Goal: Task Accomplishment & Management: Use online tool/utility

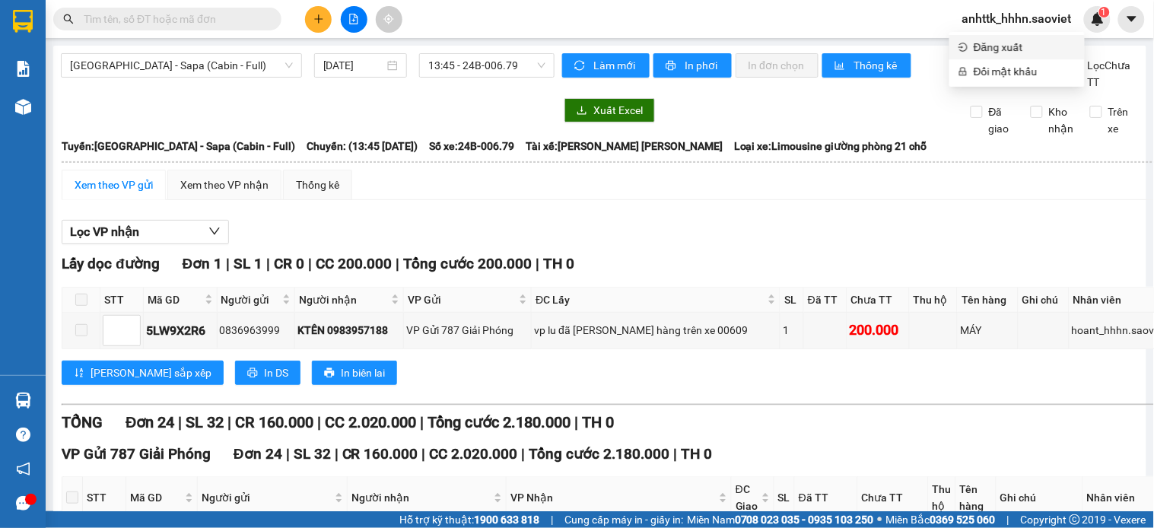
scroll to position [998, 0]
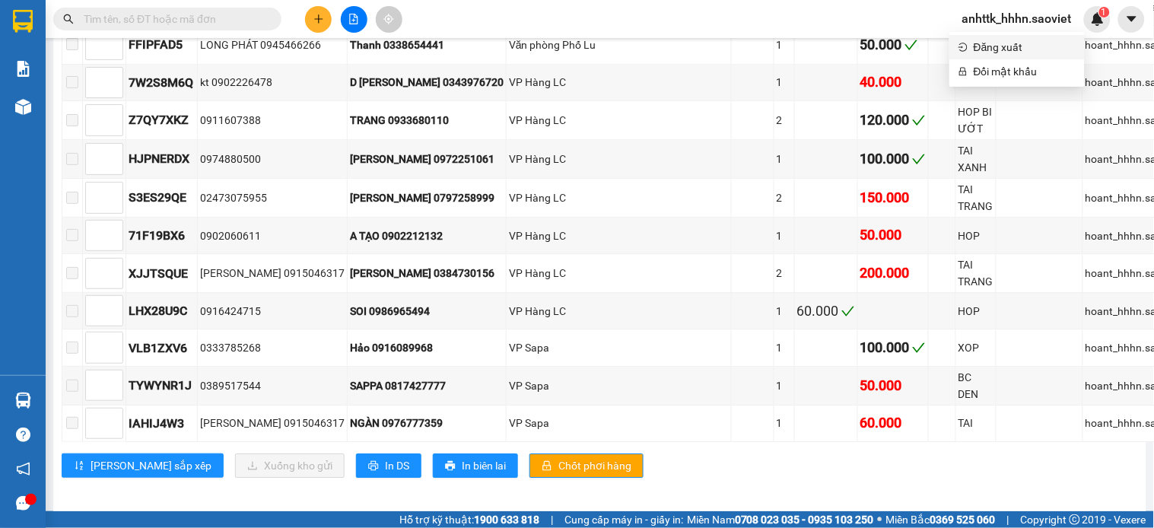
click at [1001, 52] on span "Đăng xuất" at bounding box center [1024, 47] width 102 height 17
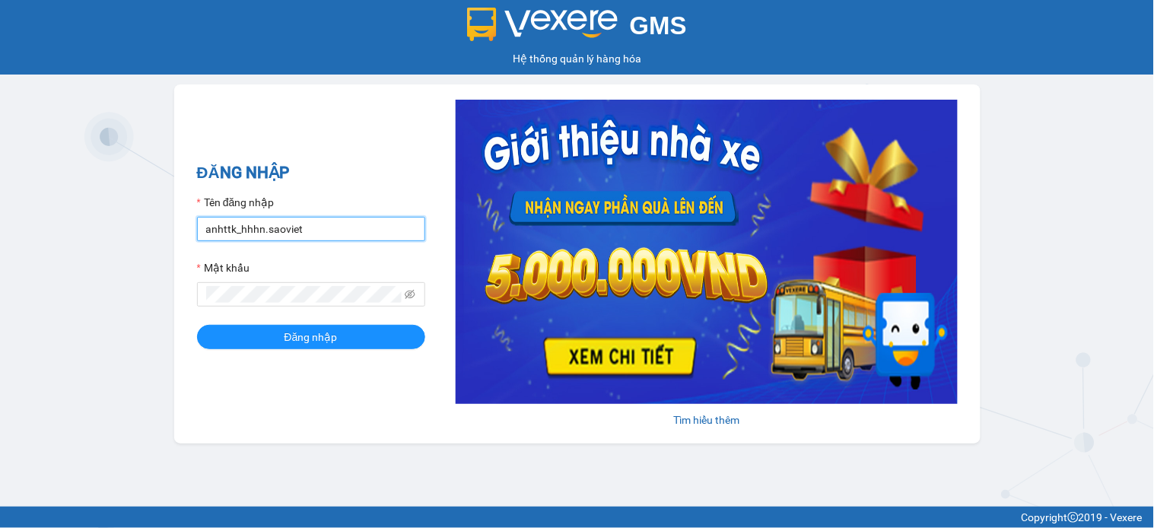
click at [336, 230] on input "anhttk_hhhn.saoviet" at bounding box center [311, 229] width 228 height 24
type input "namthhhhn.saoviet"
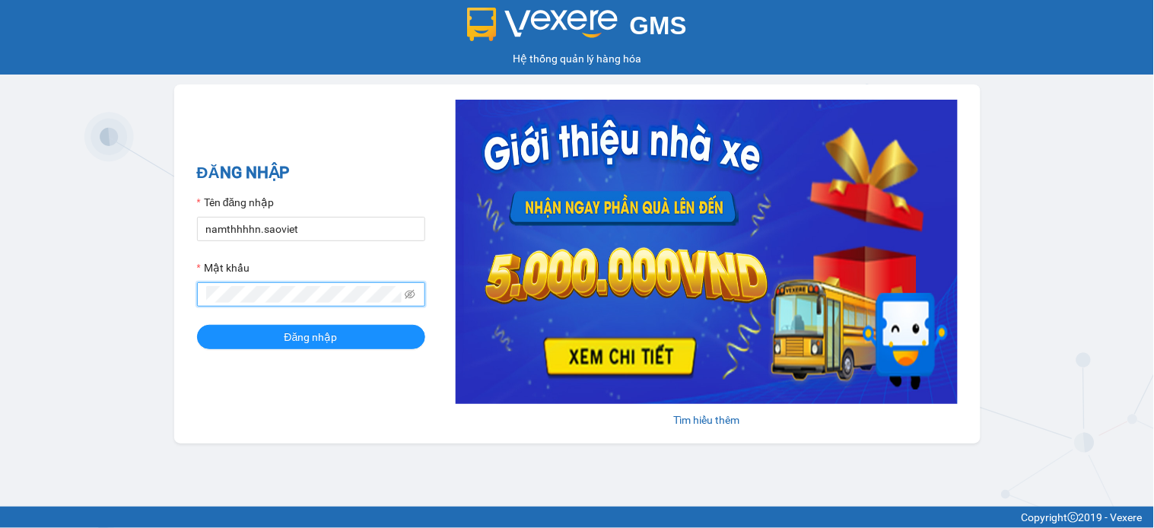
click at [197, 325] on button "Đăng nhập" at bounding box center [311, 337] width 228 height 24
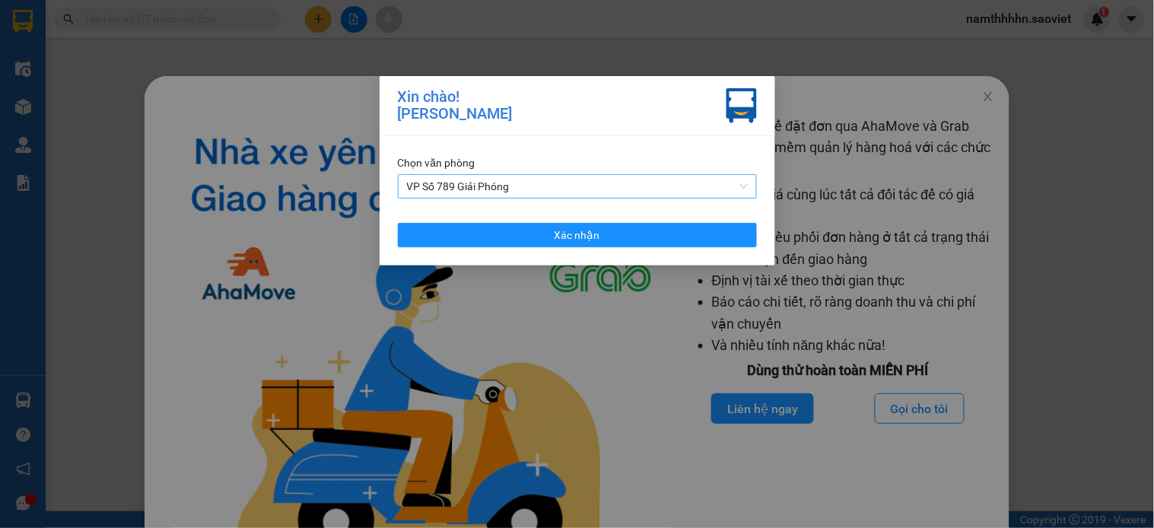
click at [446, 196] on span "VP Số 789 Giải Phóng" at bounding box center [577, 186] width 341 height 23
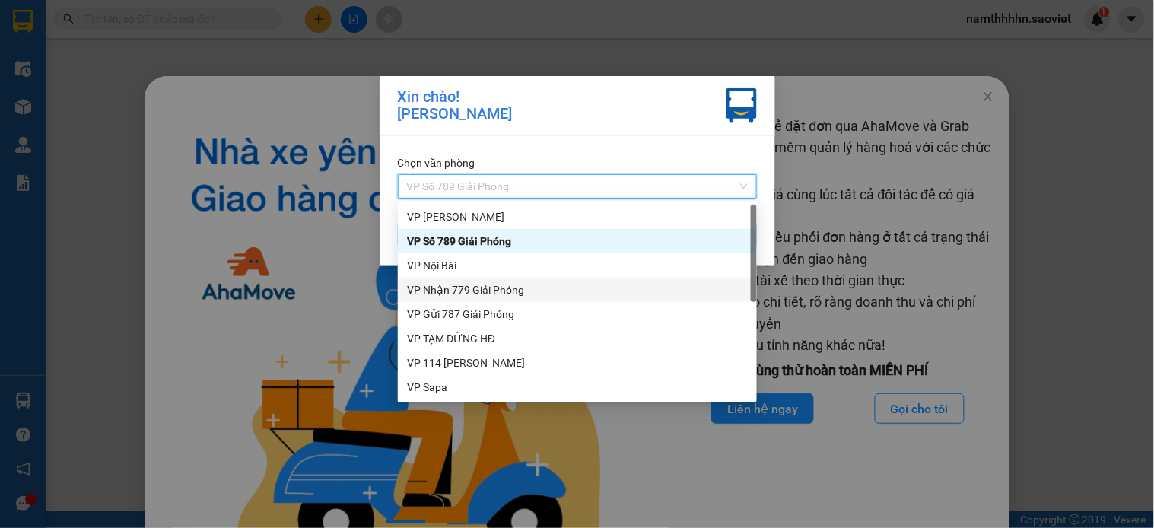
click at [481, 289] on div "VP Nhận 779 Giải Phóng" at bounding box center [577, 289] width 341 height 17
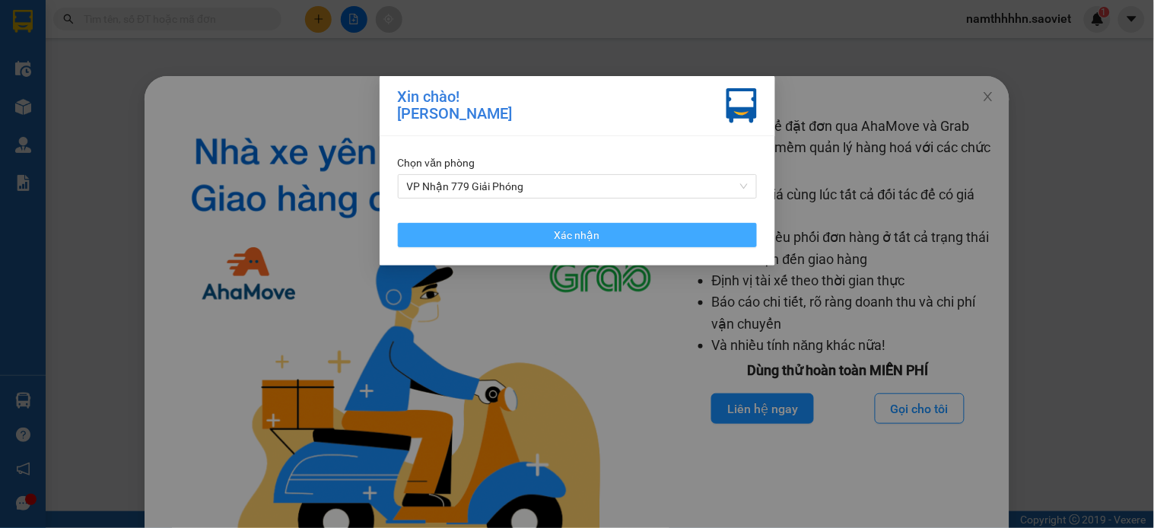
click at [508, 239] on button "Xác nhận" at bounding box center [577, 235] width 359 height 24
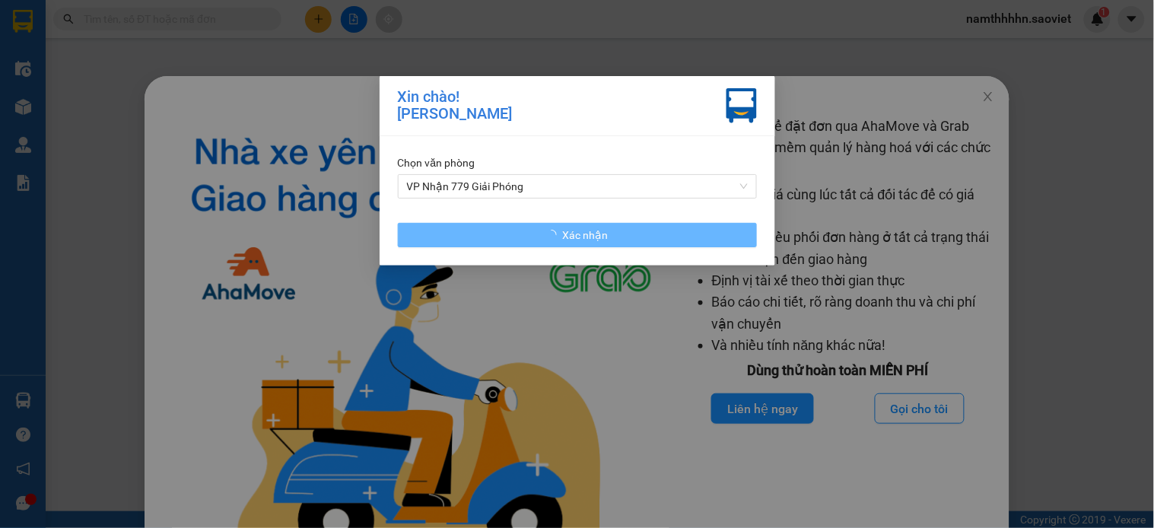
click at [962, 100] on div "Xin chào! Trần Hoài Nam Chọn văn phòng VP Nhận 779 Giải Phóng Xác nhận" at bounding box center [577, 264] width 1154 height 528
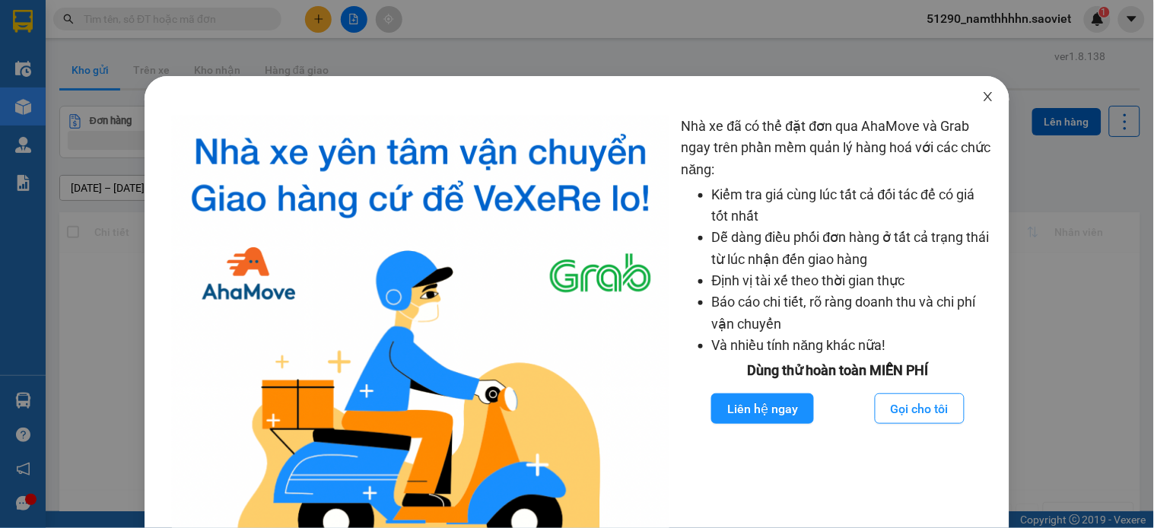
click at [984, 95] on icon "close" at bounding box center [988, 96] width 8 height 9
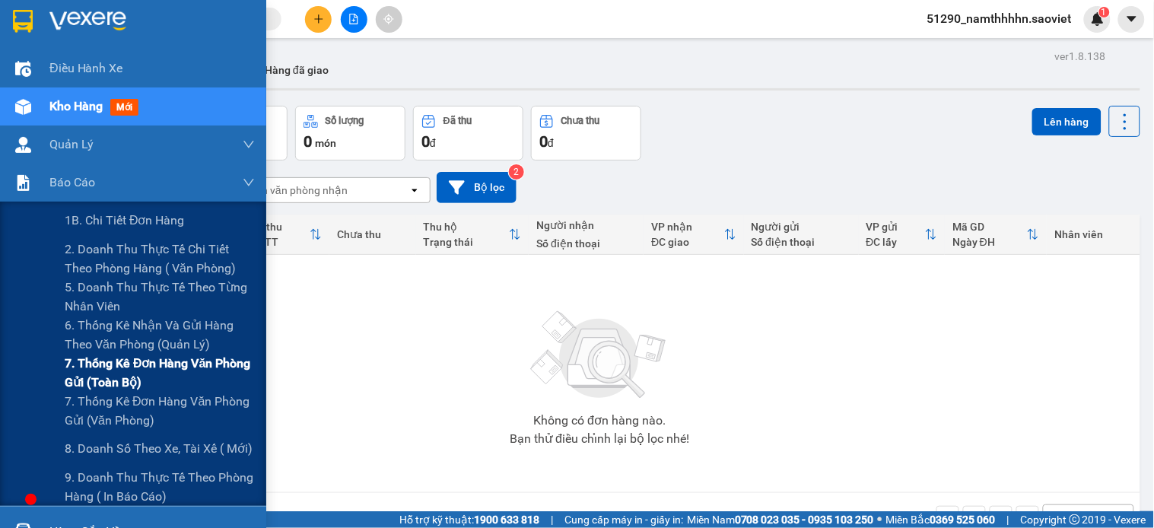
click at [113, 374] on span "7. Thống kê đơn hàng văn phòng gửi (toàn bộ)" at bounding box center [160, 373] width 190 height 38
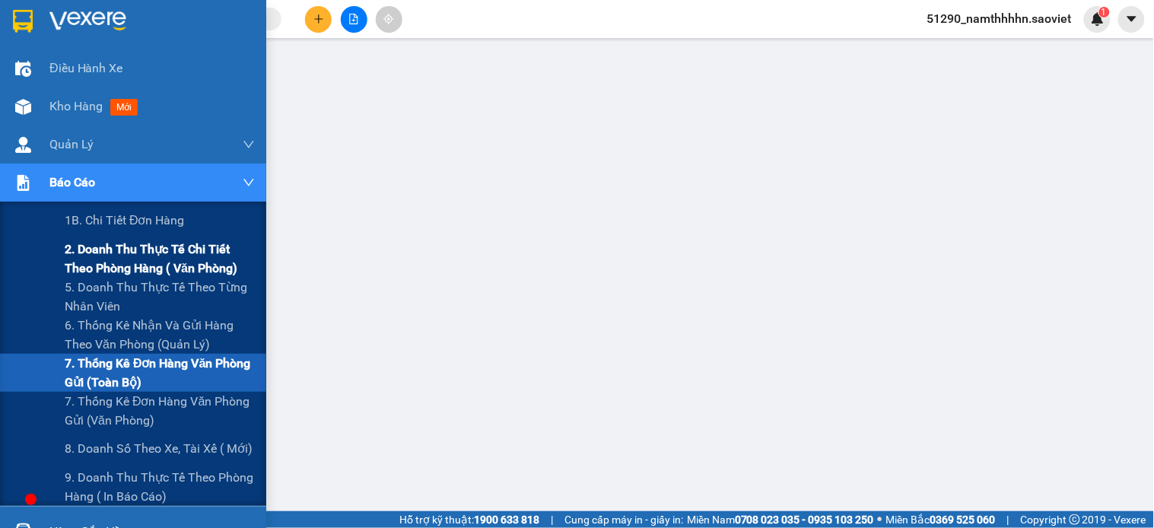
click at [94, 267] on span "2. Doanh thu thực tế chi tiết theo phòng hàng ( văn phòng)" at bounding box center [160, 259] width 190 height 38
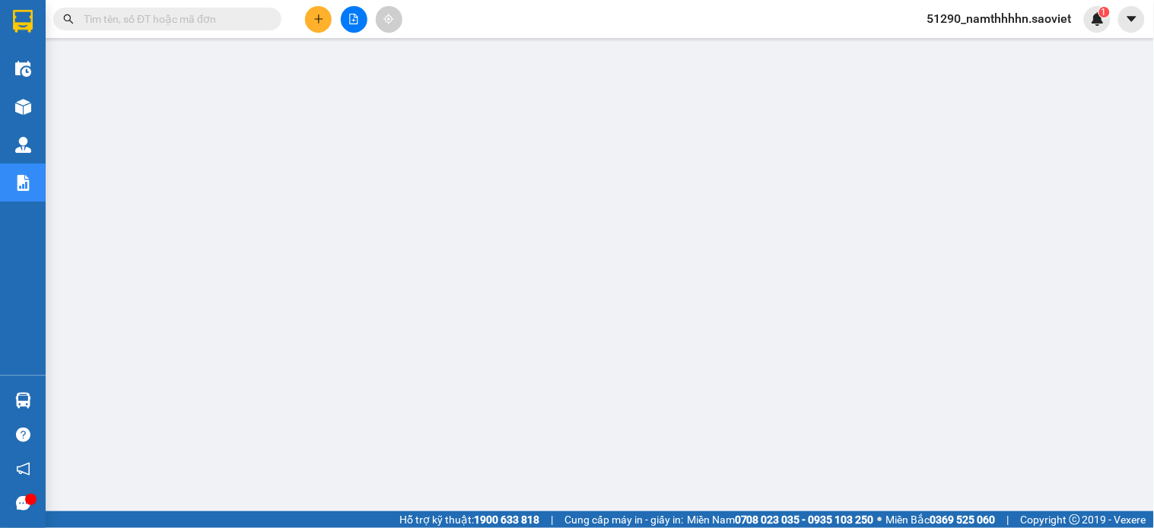
click at [353, 21] on icon "file-add" at bounding box center [353, 19] width 11 height 11
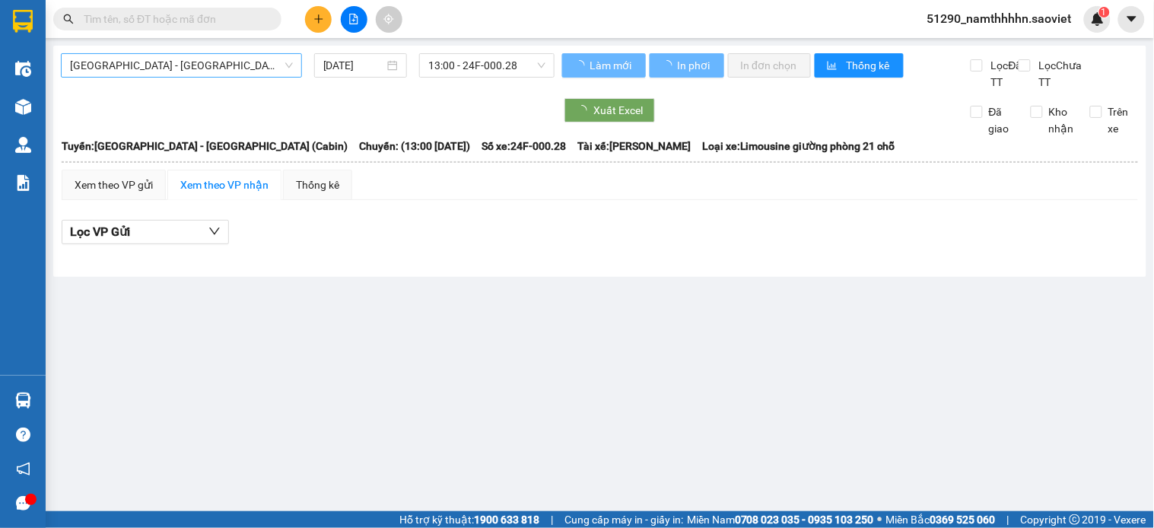
click at [184, 61] on span "Hà Nội - Lào Cai (Cabin)" at bounding box center [181, 65] width 223 height 23
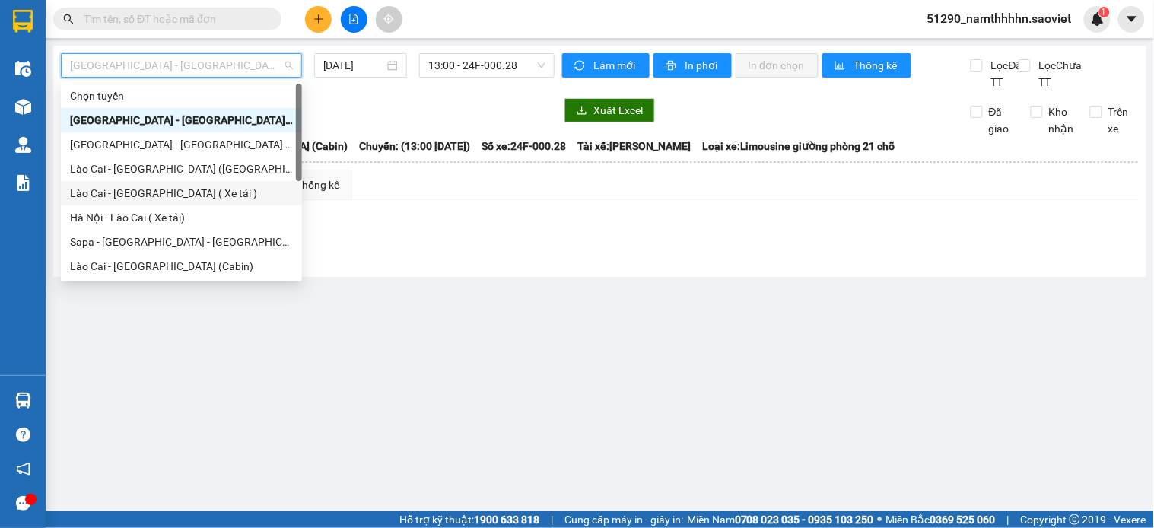
click at [175, 196] on div "Lào Cai - Hà Nội ( Xe tải )" at bounding box center [181, 193] width 223 height 17
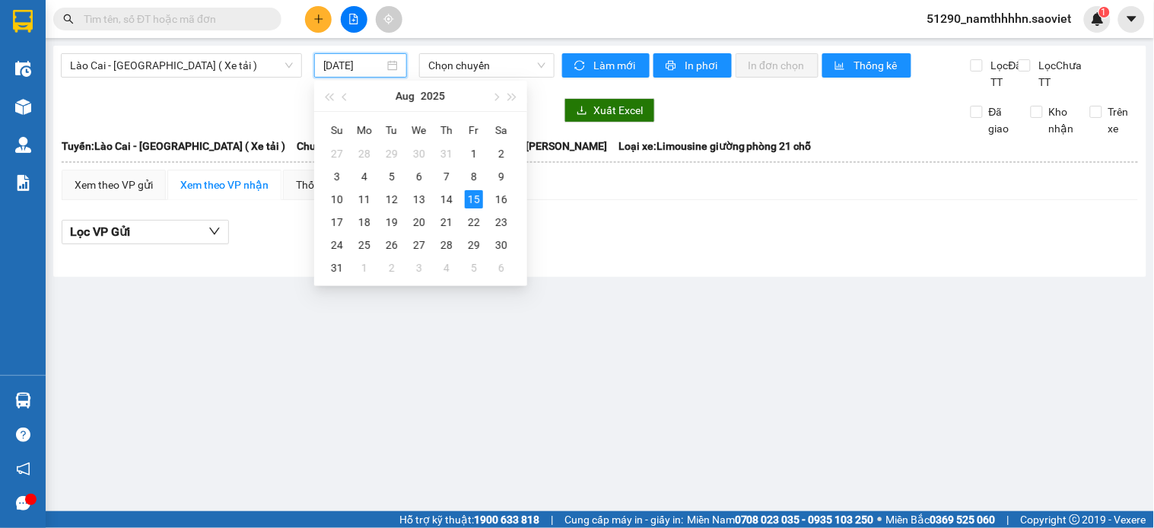
click at [363, 66] on input "15/08/2025" at bounding box center [354, 65] width 62 height 17
click at [444, 204] on div "14" at bounding box center [446, 199] width 18 height 18
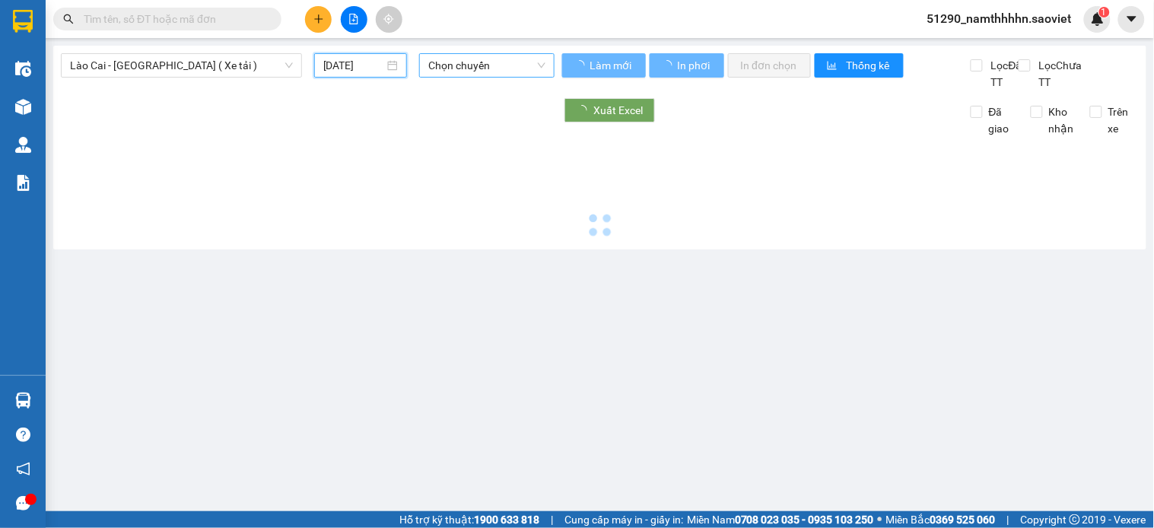
type input "[DATE]"
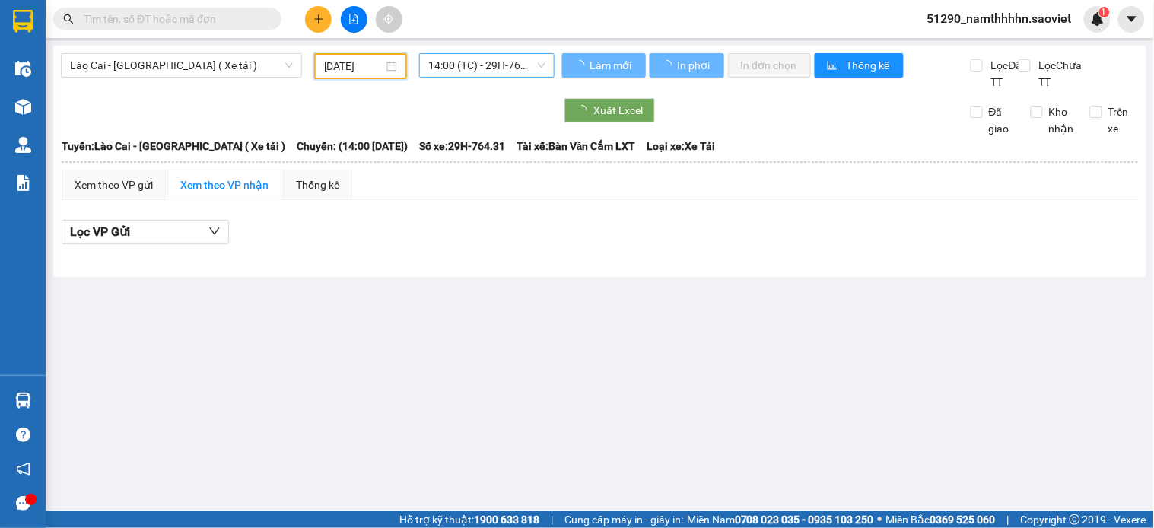
click at [505, 69] on span "14:00 (TC) - 29H-764.31" at bounding box center [486, 65] width 117 height 23
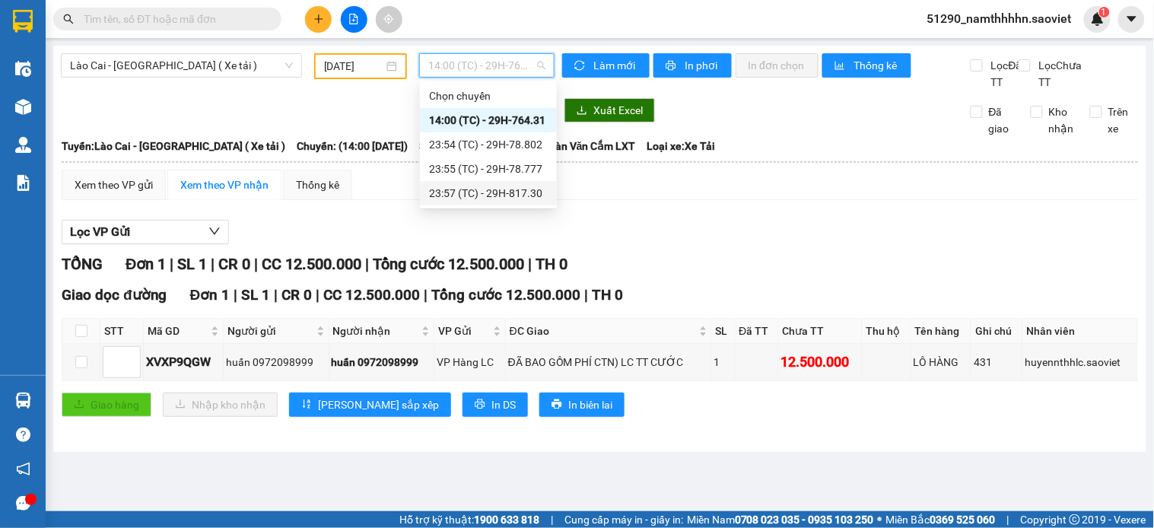
click at [502, 185] on div "23:57 (TC) - 29H-817.30" at bounding box center [488, 193] width 119 height 17
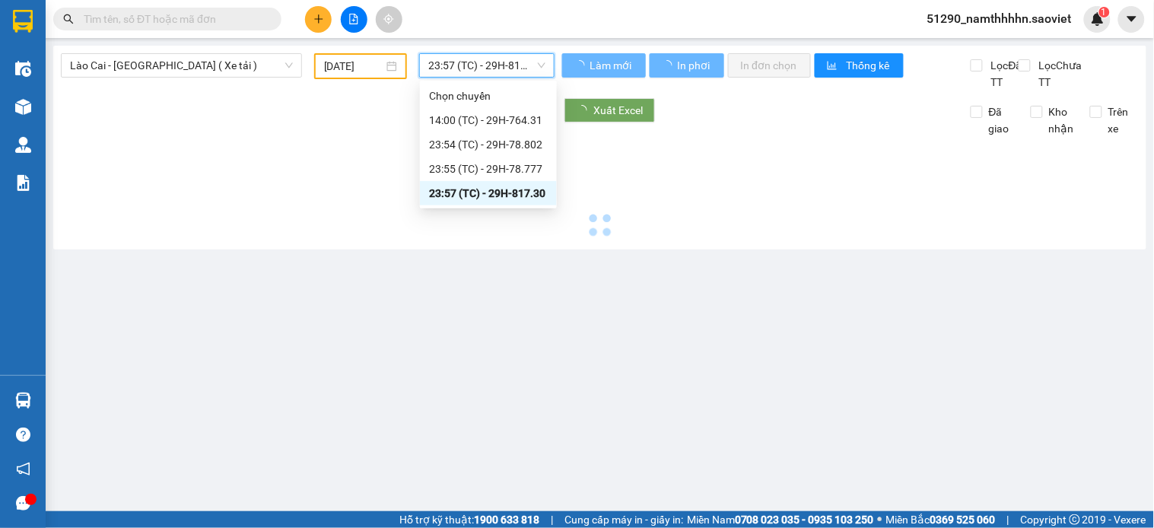
click at [490, 51] on div "Lào Cai - Hà Nội ( Xe tải ) 14/08/2025 23:57 23:57 (TC) - 29H-817.30 Làm mới In…" at bounding box center [599, 148] width 1093 height 204
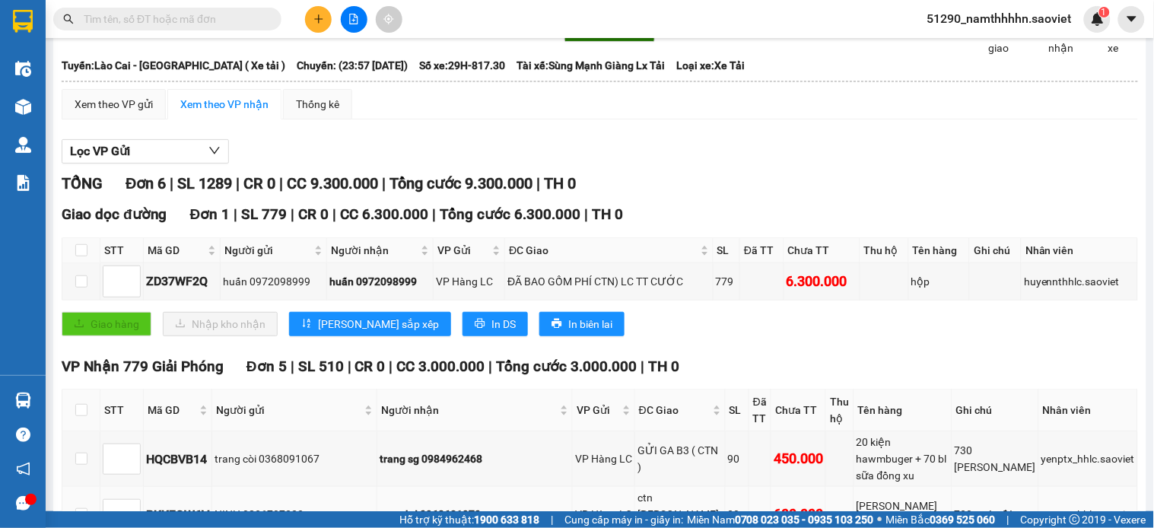
scroll to position [340, 0]
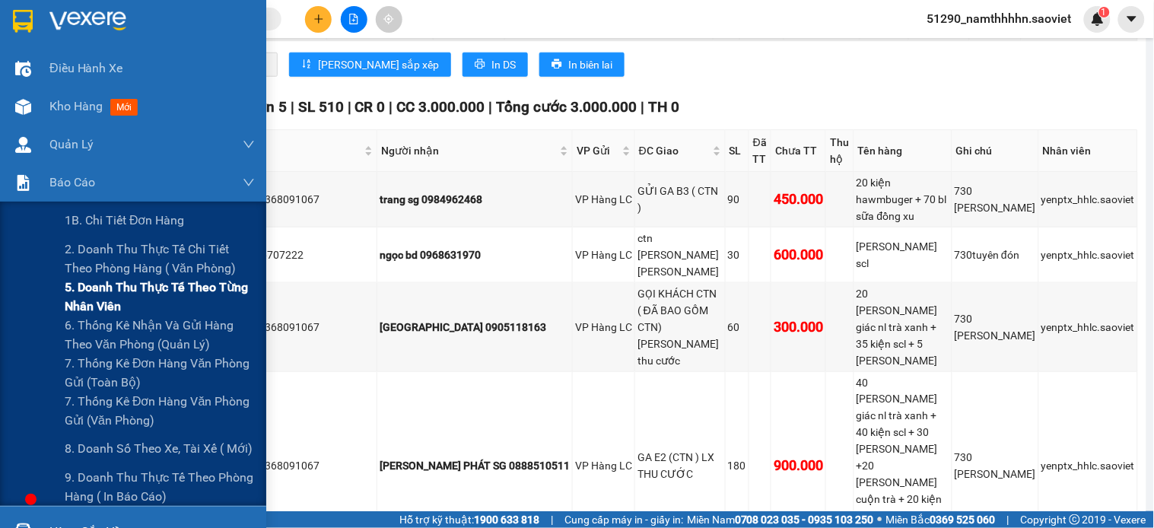
click at [125, 303] on span "5. Doanh thu thực tế theo từng nhân viên" at bounding box center [160, 297] width 190 height 38
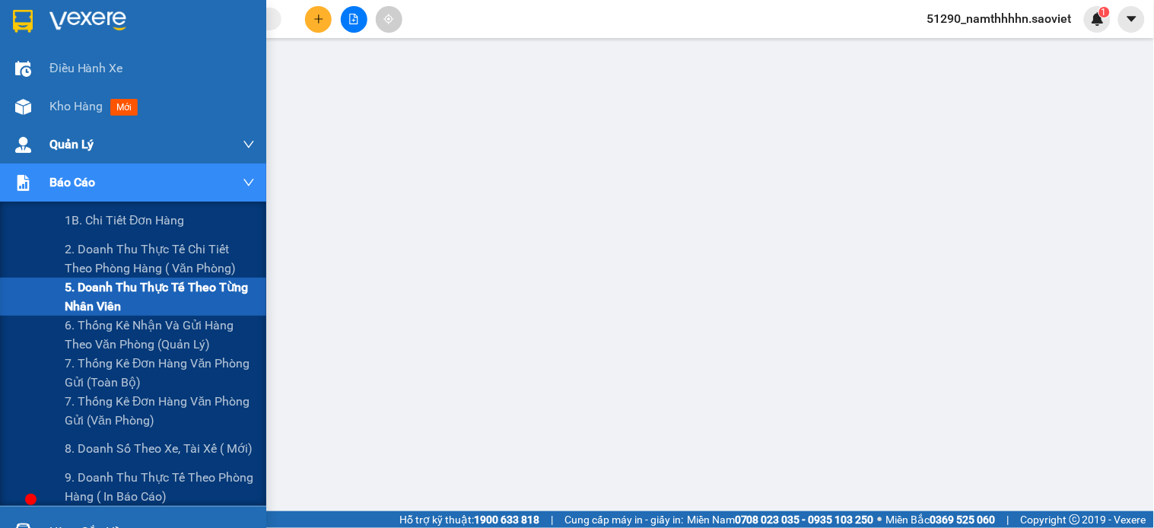
scroll to position [226, 0]
click at [96, 265] on span "2. Doanh thu thực tế chi tiết theo phòng hàng ( văn phòng)" at bounding box center [160, 259] width 190 height 38
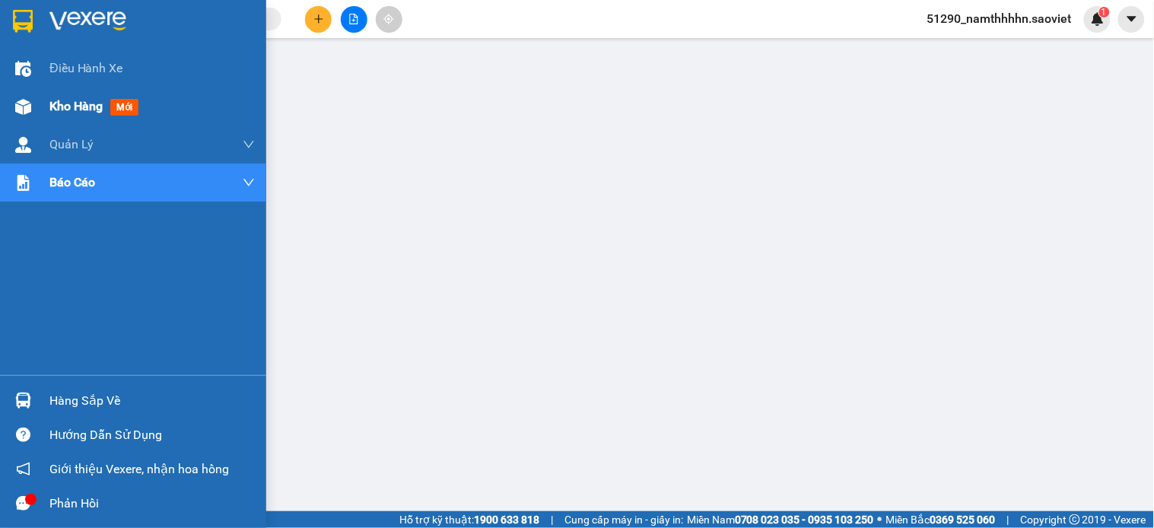
click at [11, 107] on div at bounding box center [23, 107] width 27 height 27
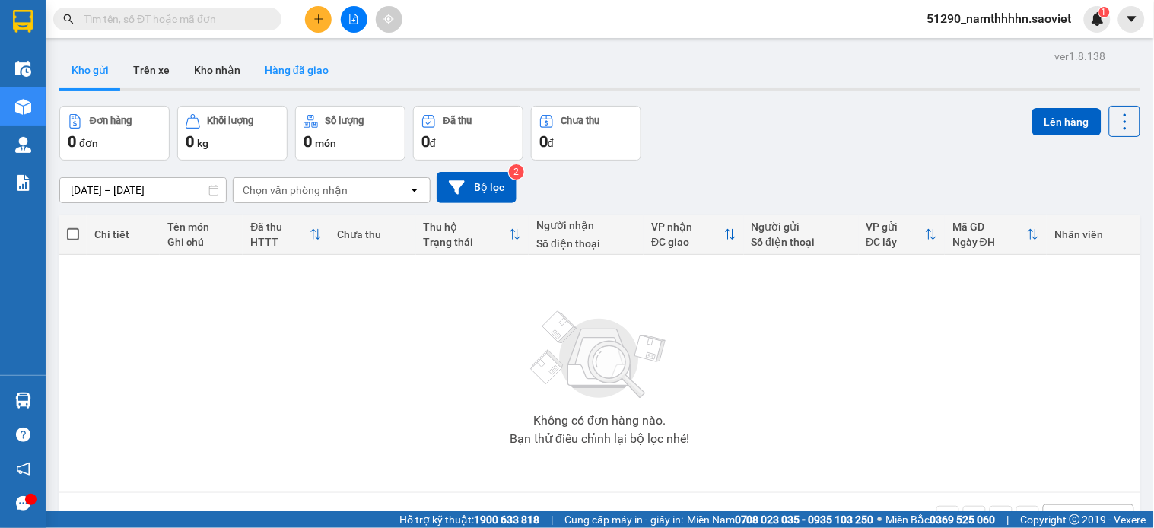
click at [300, 79] on button "Hàng đã giao" at bounding box center [296, 70] width 88 height 36
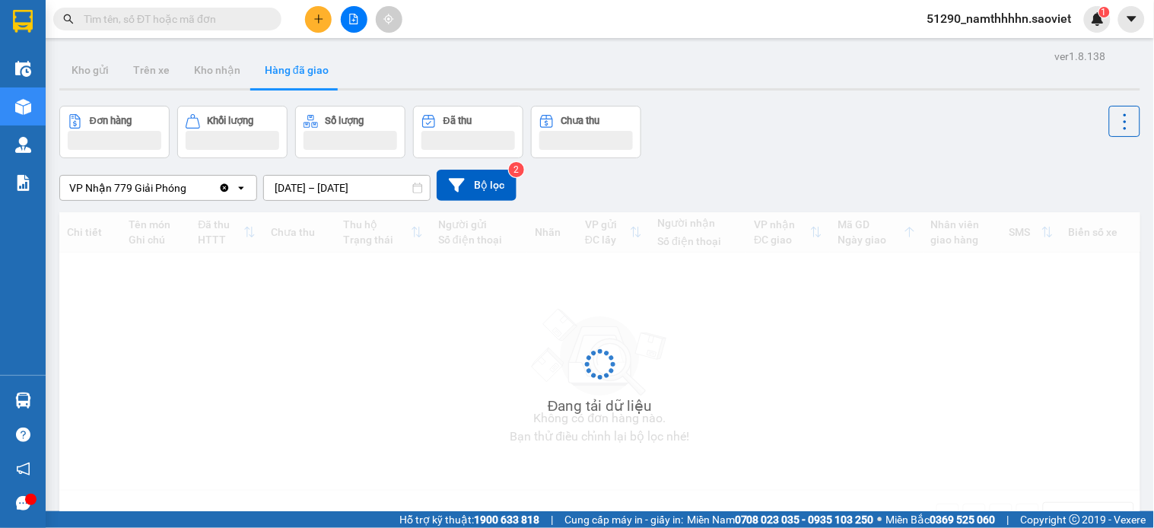
click at [323, 186] on input "13/08/2025 – 15/08/2025" at bounding box center [347, 188] width 166 height 24
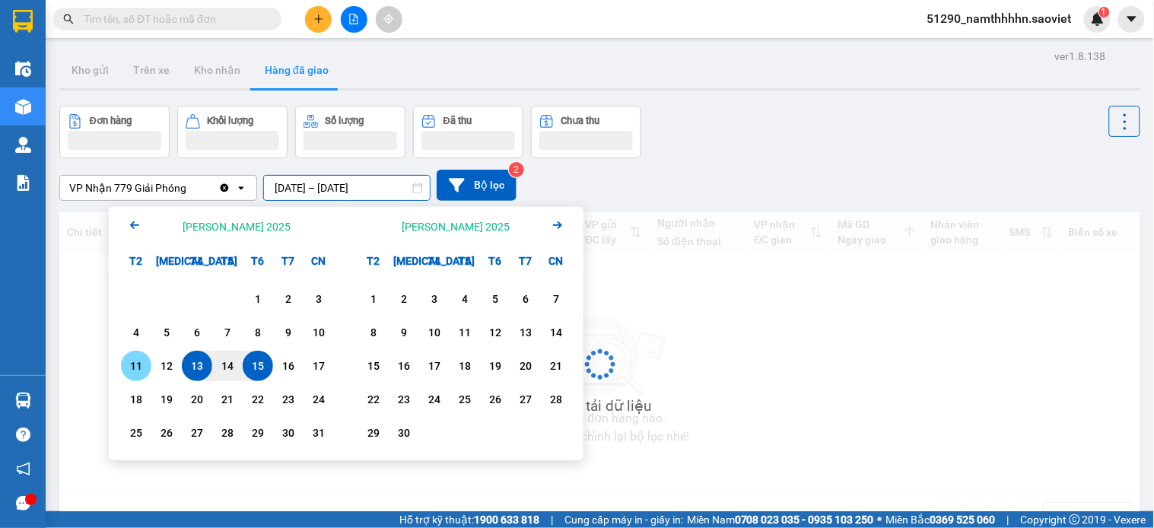
click at [142, 357] on div "11" at bounding box center [135, 366] width 21 height 18
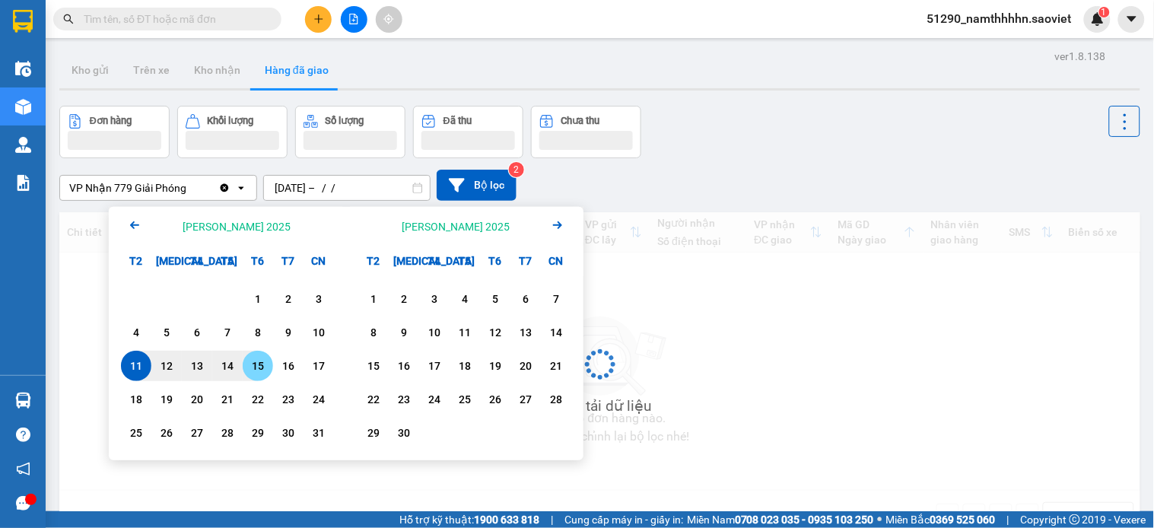
click at [257, 363] on div "15" at bounding box center [257, 366] width 21 height 18
type input "11/08/2025 – 15/08/2025"
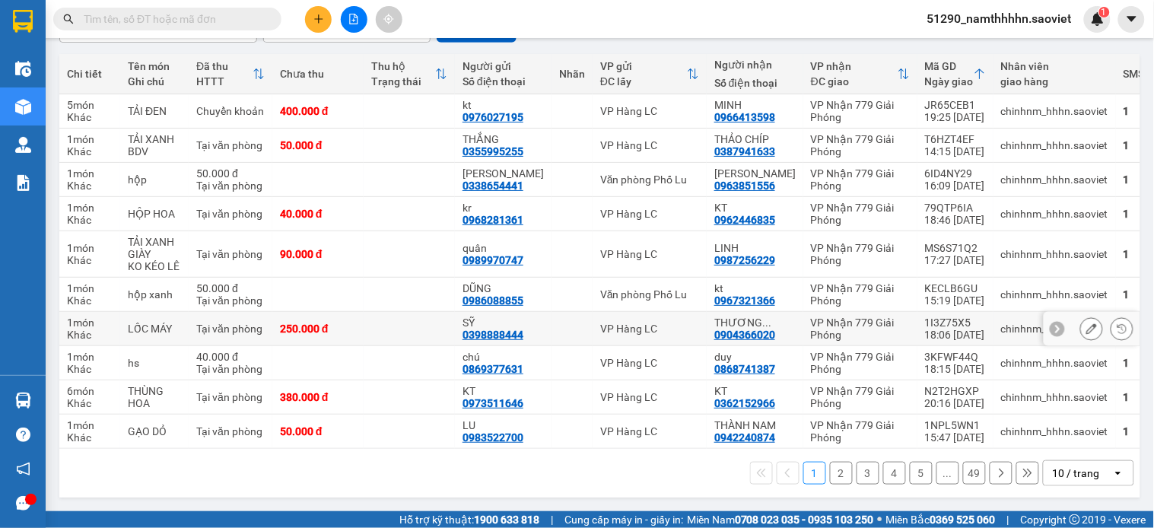
scroll to position [167, 0]
click at [1088, 477] on div "10 / trang" at bounding box center [1077, 473] width 68 height 24
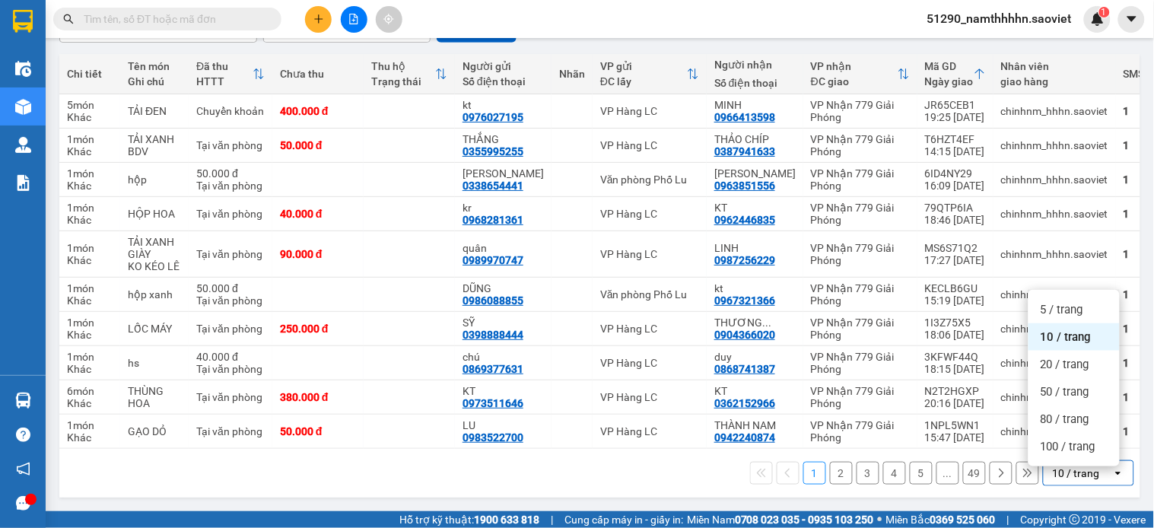
click at [1075, 457] on ul "5 / trang 10 / trang 20 / trang 50 / trang 80 / trang 100 / trang" at bounding box center [1073, 378] width 91 height 176
click at [1078, 446] on span "100 / trang" at bounding box center [1067, 446] width 55 height 15
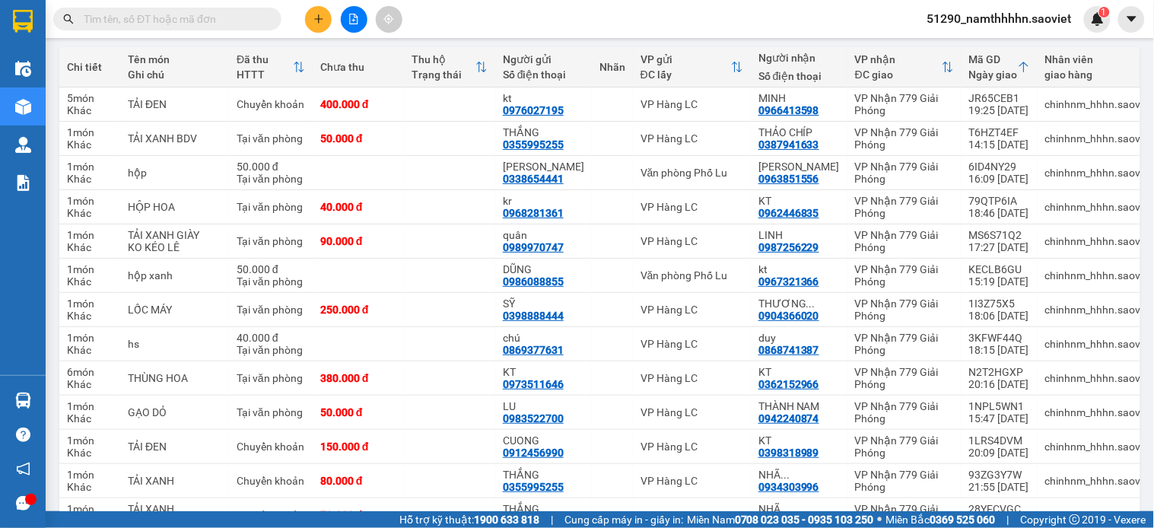
click at [178, 29] on div "Kết quả tìm kiếm ( 0 ) Bộ lọc No Data 51290_namthhhhn.saoviet 1" at bounding box center [577, 19] width 1154 height 38
click at [188, 24] on input "text" at bounding box center [173, 19] width 179 height 17
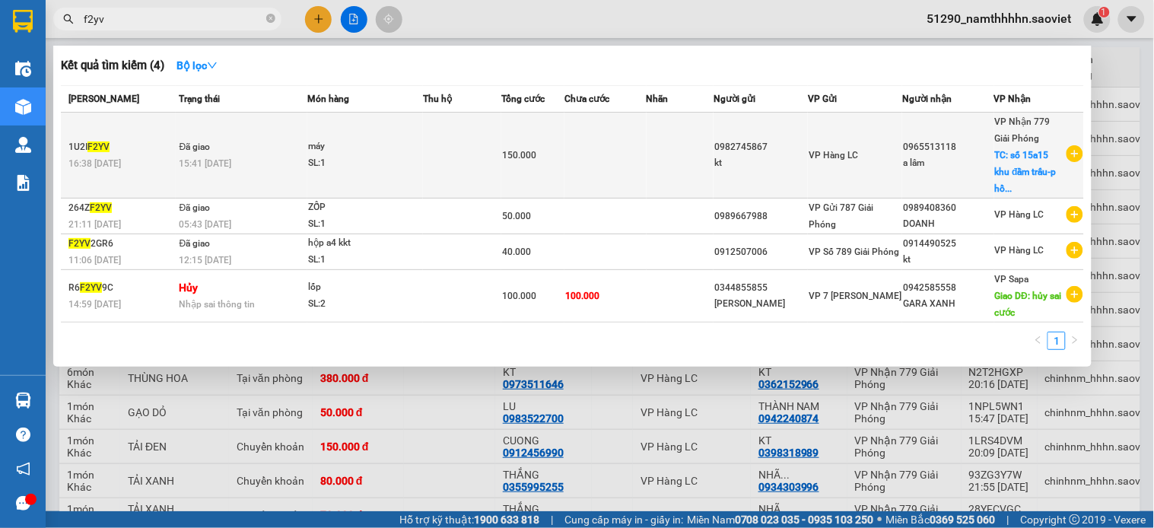
type input "f2yv"
click at [363, 155] on div "SL: 1" at bounding box center [365, 163] width 114 height 17
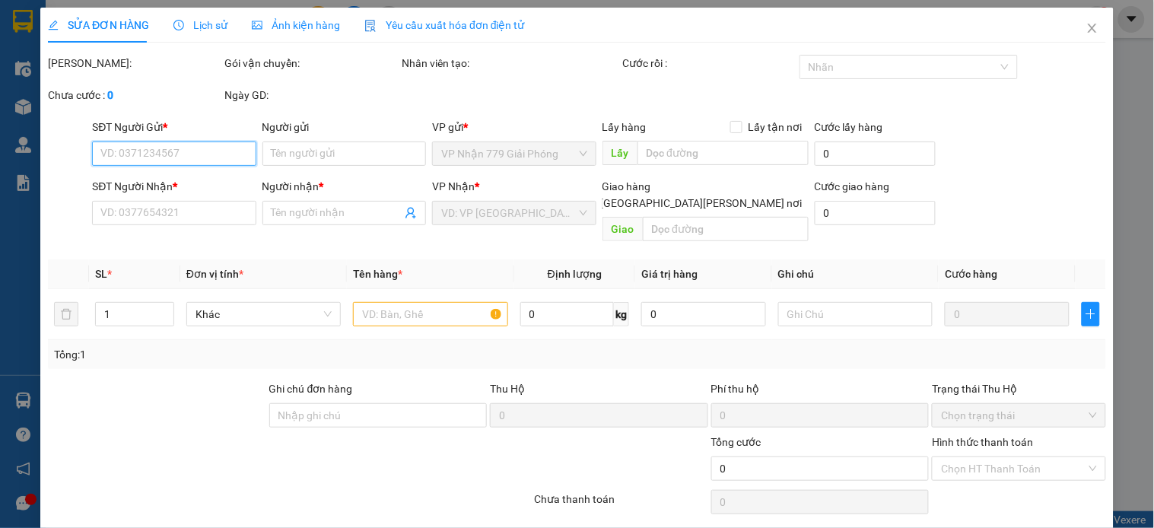
type input "0982745867"
type input "kt"
type input "0965513118"
type input "a lâm"
checkbox input "true"
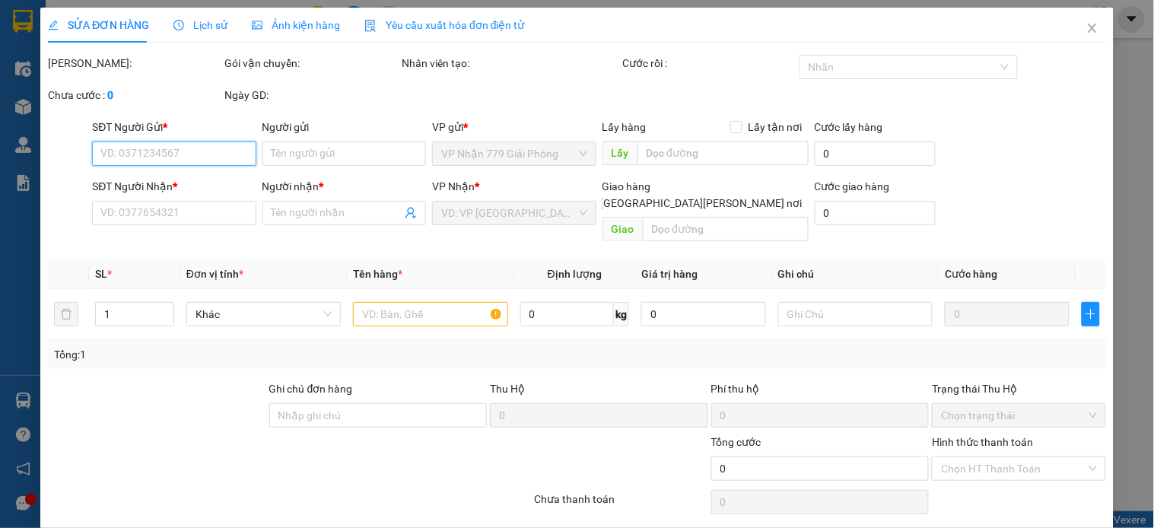
type input "số 15a15 khu đầm trấu-p hồng hà"
type input "70.000"
type input "150.000"
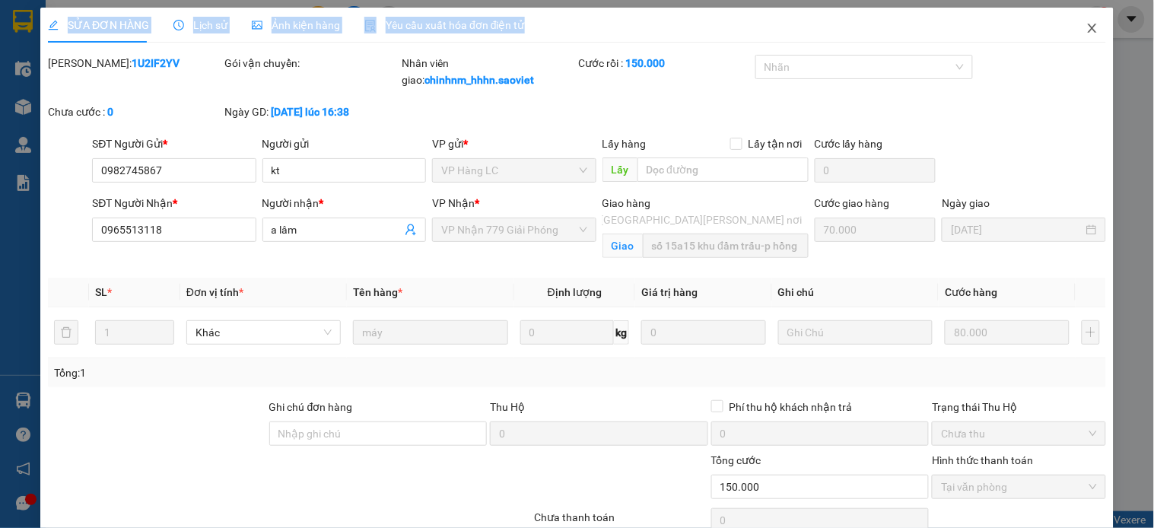
click at [1077, 21] on div "SỬA ĐƠN HÀNG Lịch sử Ảnh kiện hàng Yêu cầu xuất hóa đơn điện tử Total Paid Fee …" at bounding box center [577, 264] width 1154 height 528
click at [1077, 21] on span "Close" at bounding box center [1092, 29] width 43 height 43
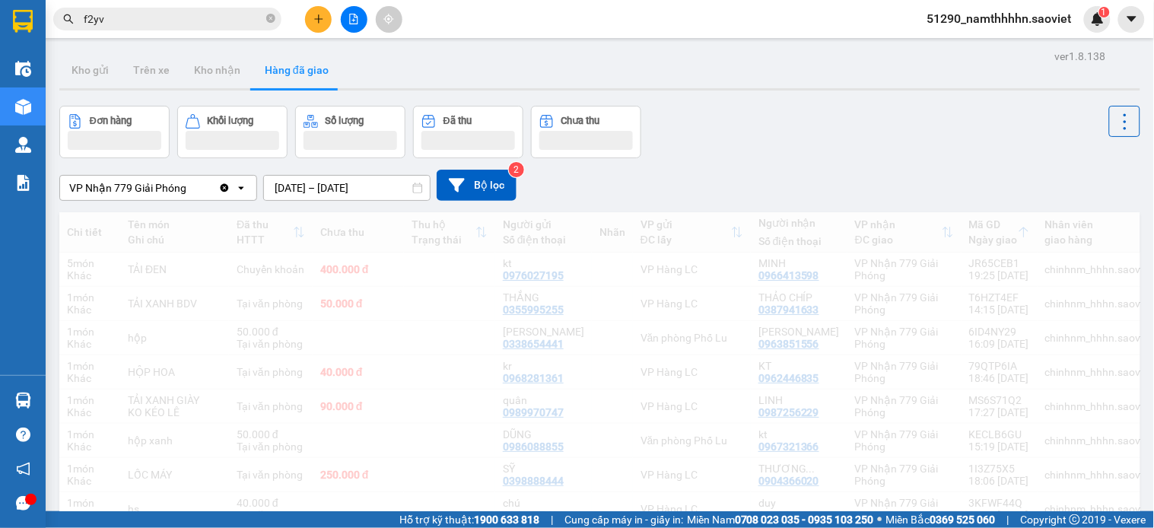
click at [187, 25] on input "f2yv" at bounding box center [173, 19] width 179 height 17
click at [196, 15] on input "f2yv" at bounding box center [173, 19] width 179 height 17
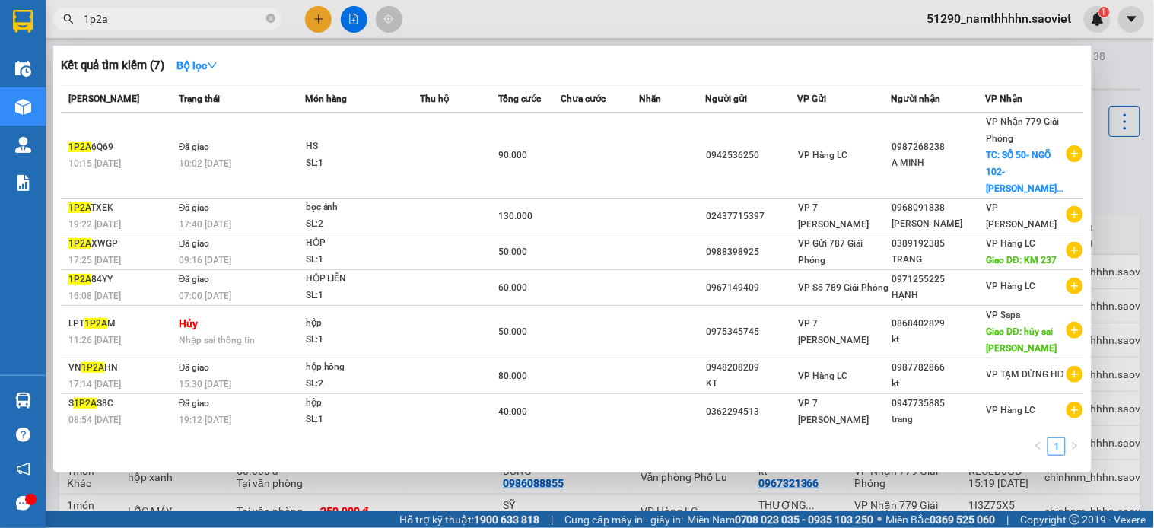
click at [122, 11] on input "1p2a" at bounding box center [173, 19] width 179 height 17
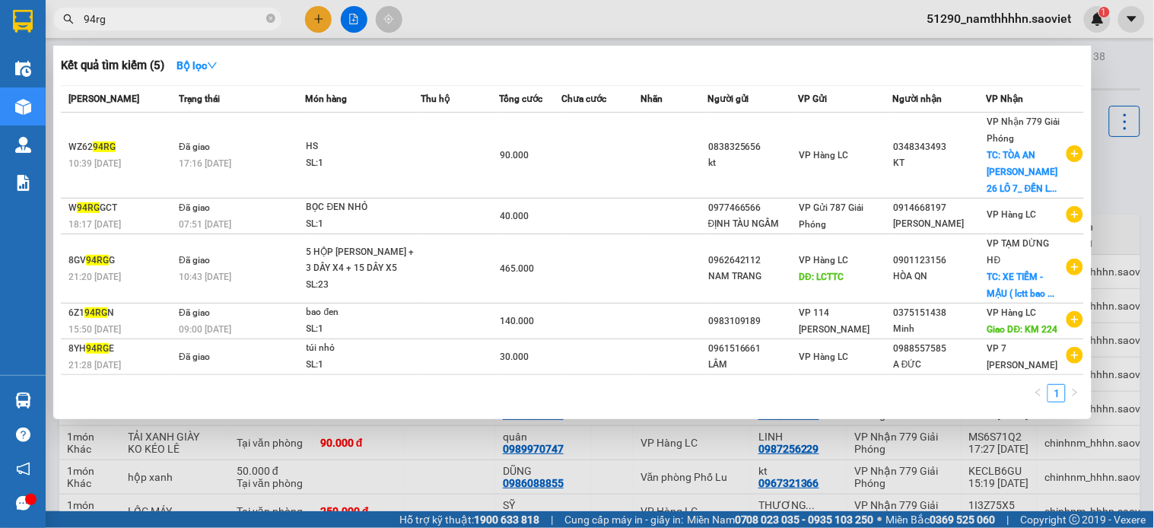
type input "94rg"
click at [635, 27] on div at bounding box center [577, 264] width 1154 height 528
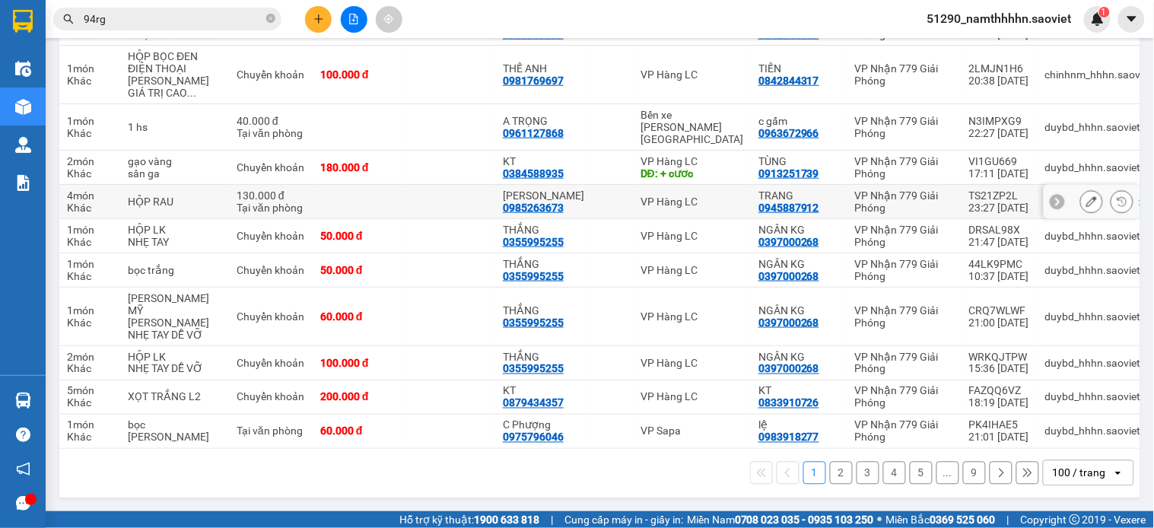
scroll to position [3787, 0]
click at [834, 472] on button "2" at bounding box center [841, 473] width 23 height 23
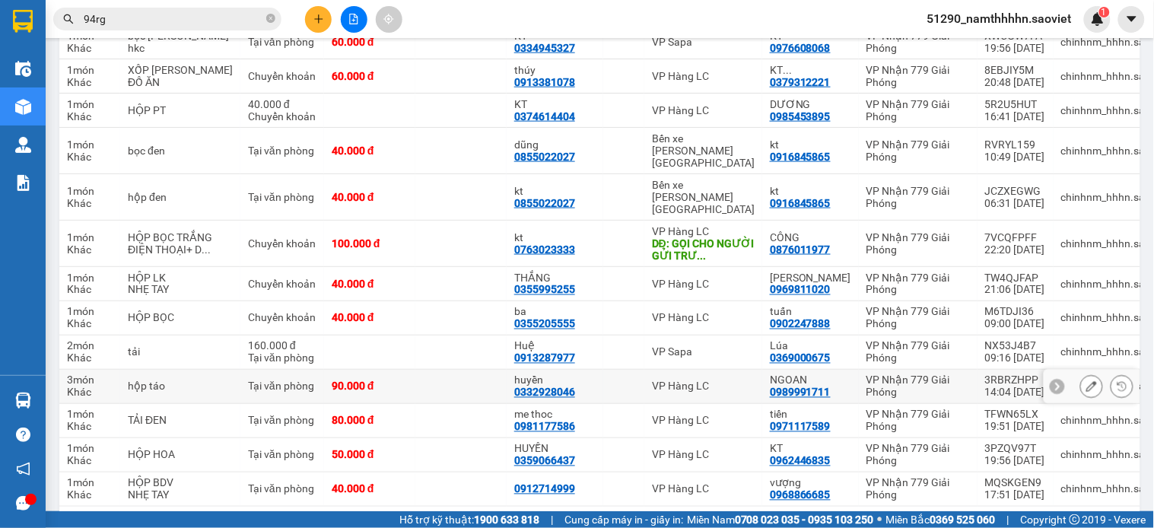
scroll to position [3774, 0]
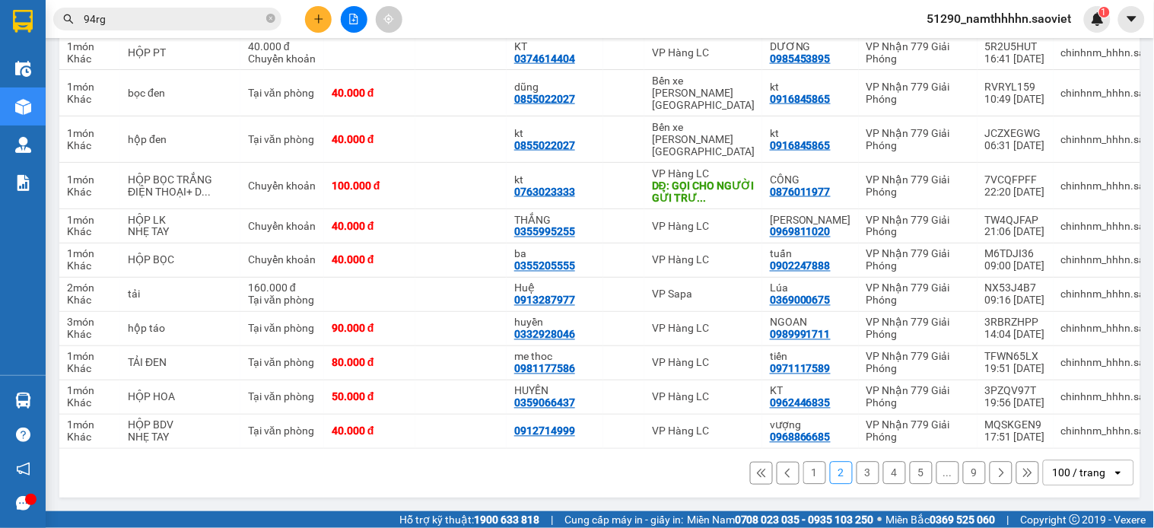
click at [856, 474] on button "3" at bounding box center [867, 473] width 23 height 23
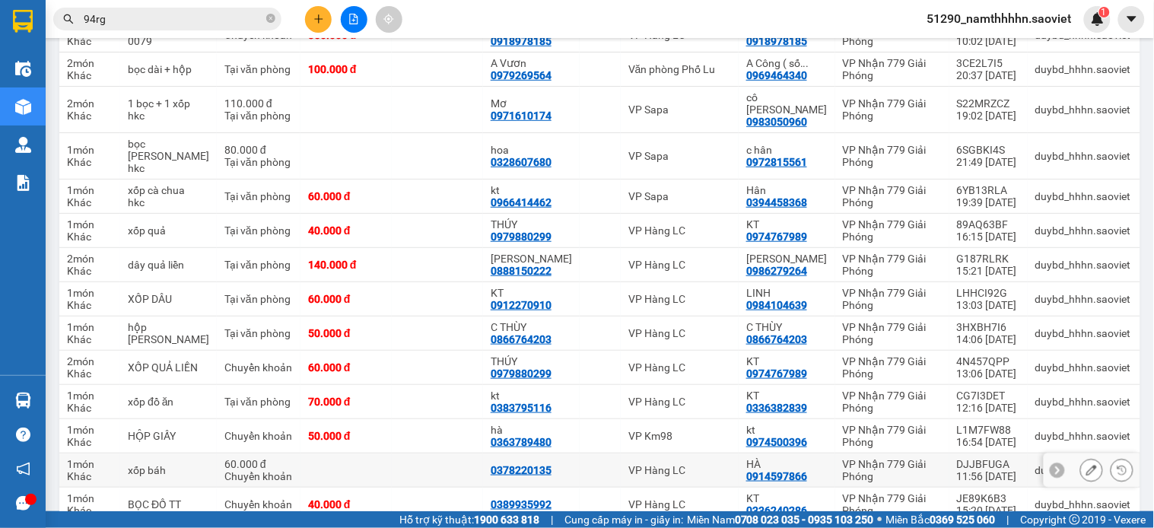
scroll to position [3422, 0]
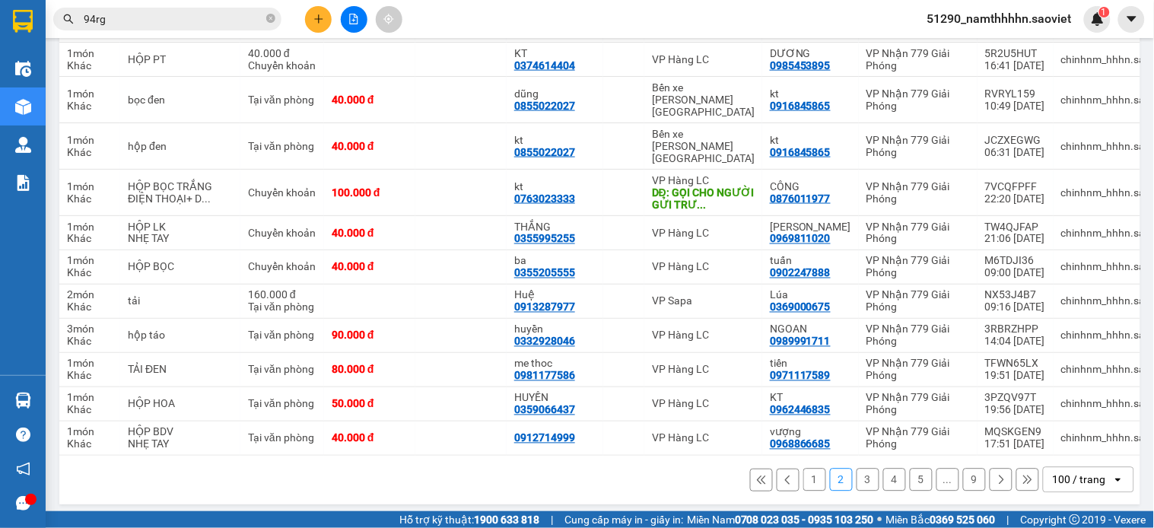
scroll to position [3774, 0]
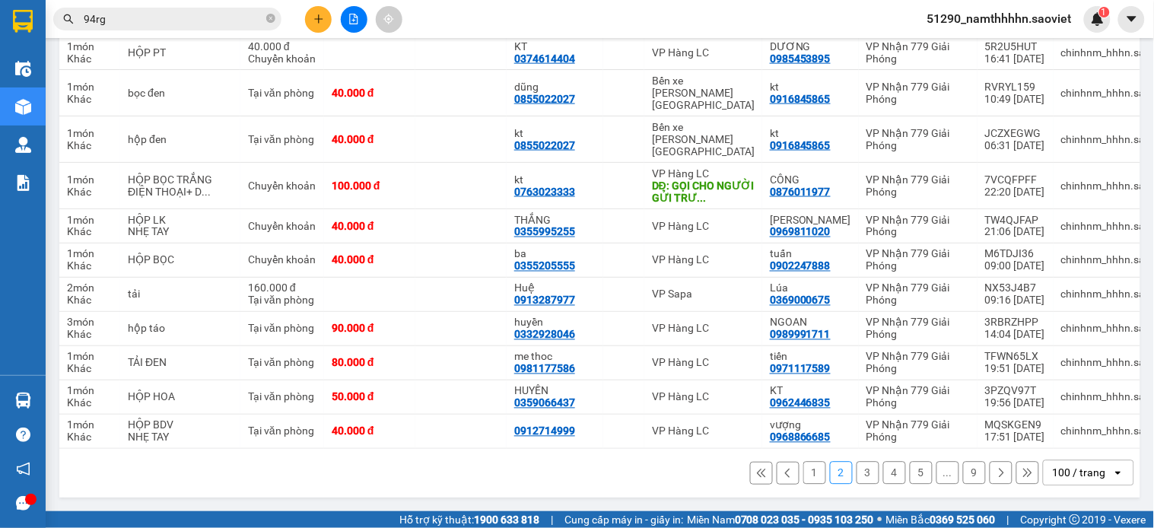
click at [804, 477] on button "1" at bounding box center [814, 473] width 23 height 23
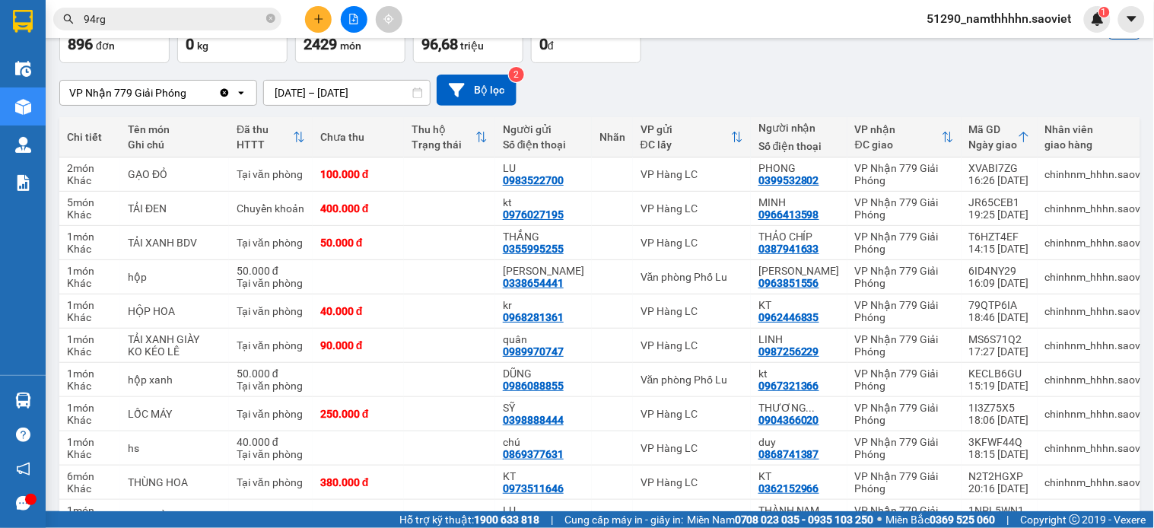
scroll to position [0, 0]
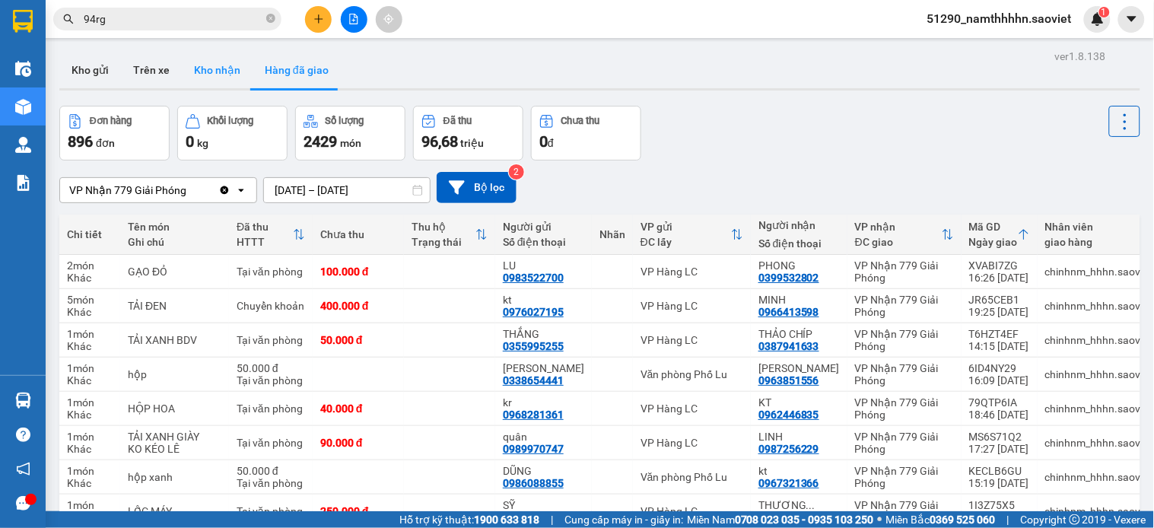
click at [192, 69] on button "Kho nhận" at bounding box center [217, 70] width 71 height 36
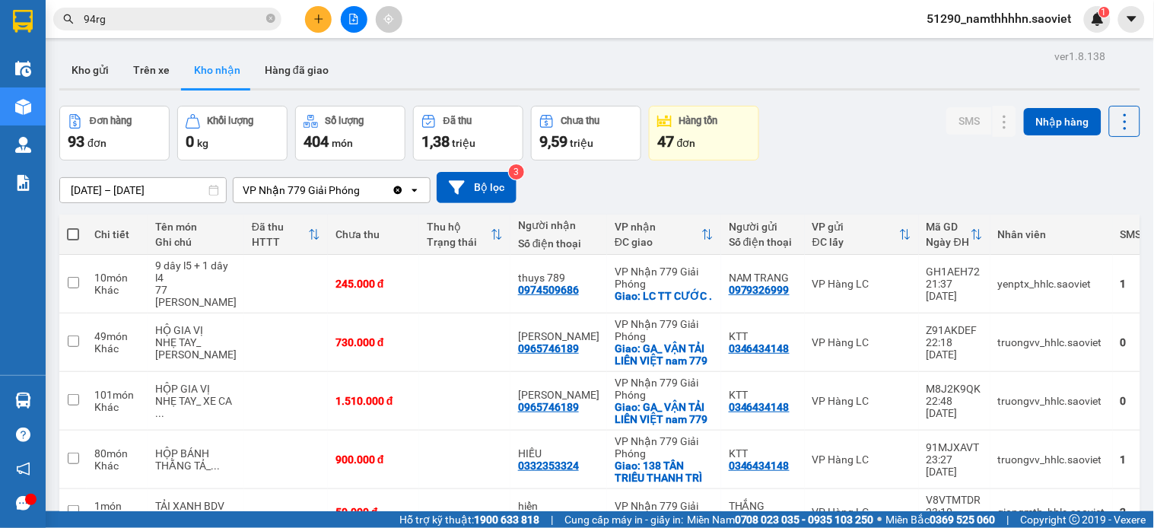
click at [144, 189] on input "13/08/2025 – 15/08/2025" at bounding box center [143, 190] width 166 height 24
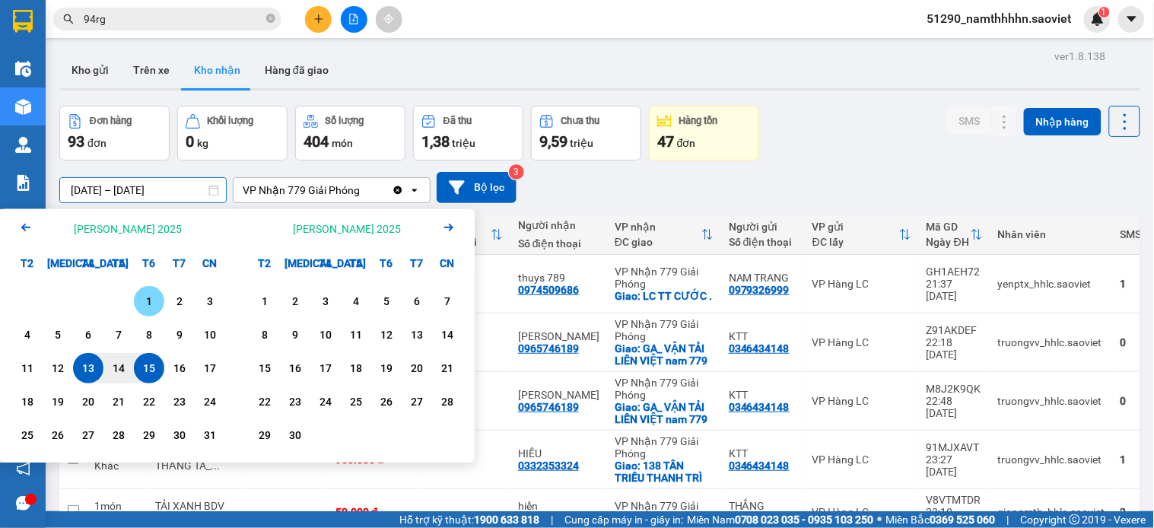
click at [146, 307] on div "1" at bounding box center [148, 301] width 21 height 18
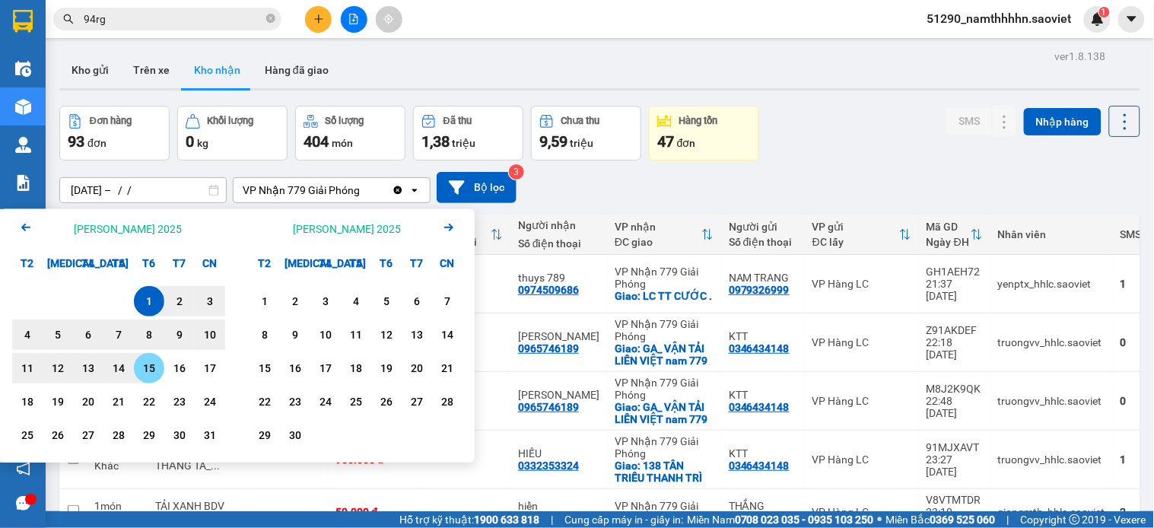
click at [141, 367] on div "15" at bounding box center [148, 368] width 21 height 18
type input "01/08/2025 – 15/08/2025"
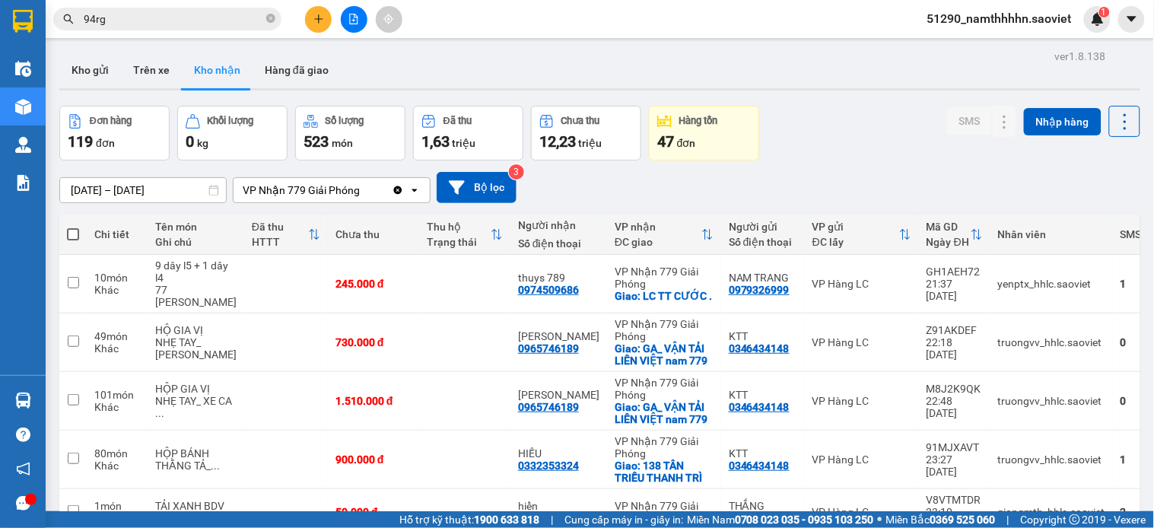
scroll to position [289, 0]
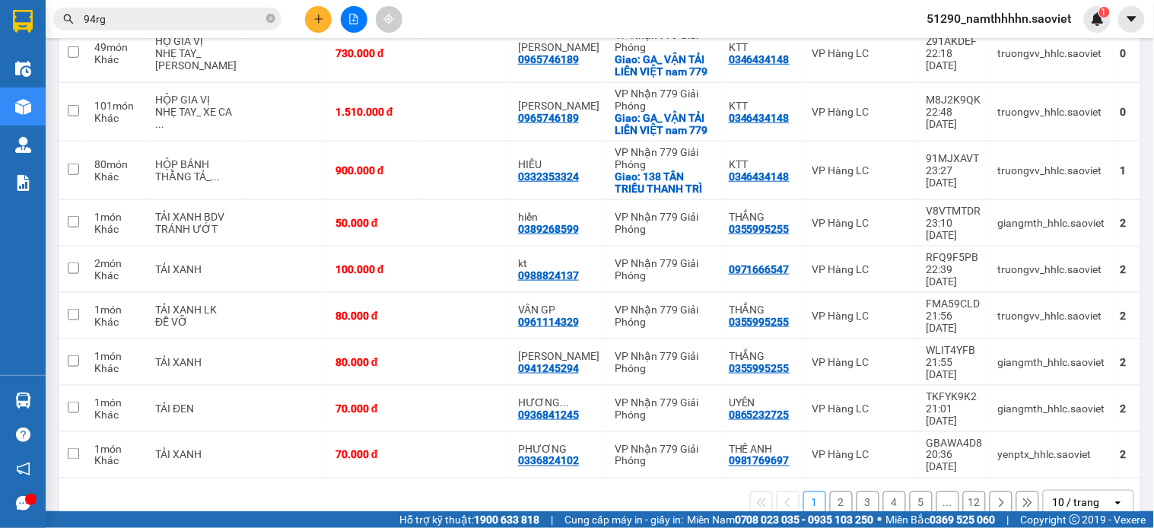
click at [1112, 497] on icon "open" at bounding box center [1118, 503] width 12 height 12
click at [1086, 441] on span "100 / trang" at bounding box center [1067, 439] width 55 height 15
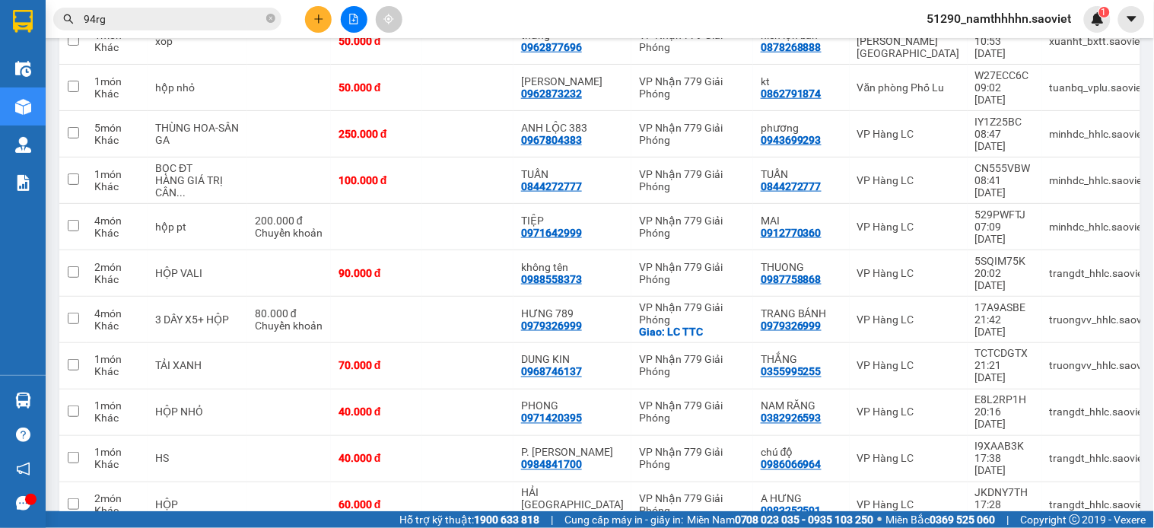
scroll to position [3584, 0]
checkbox input "false"
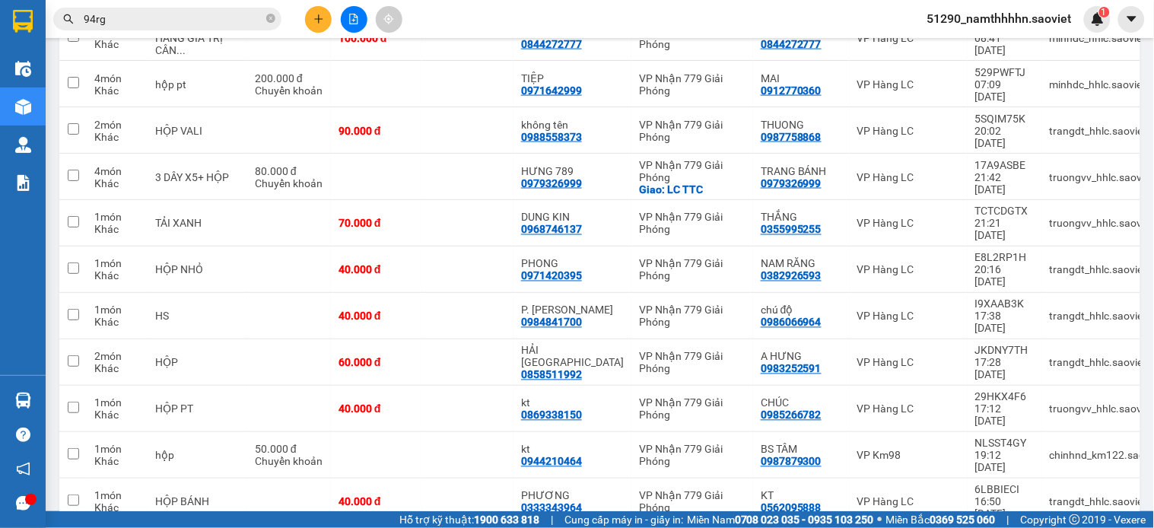
click at [186, 23] on input "94rg" at bounding box center [173, 19] width 179 height 17
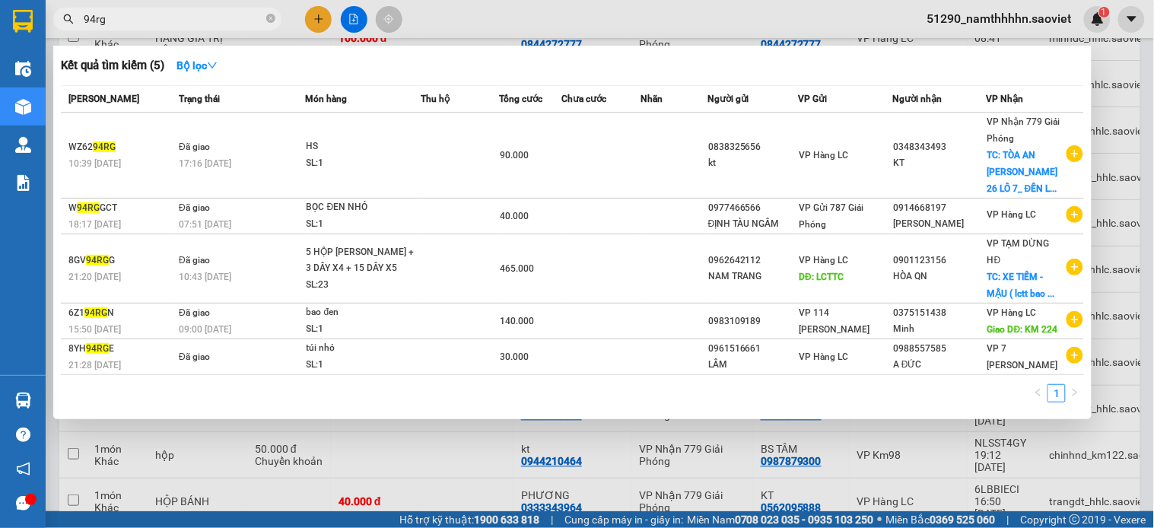
click at [186, 23] on input "94rg" at bounding box center [173, 19] width 179 height 17
paste input "B4WAZUF8"
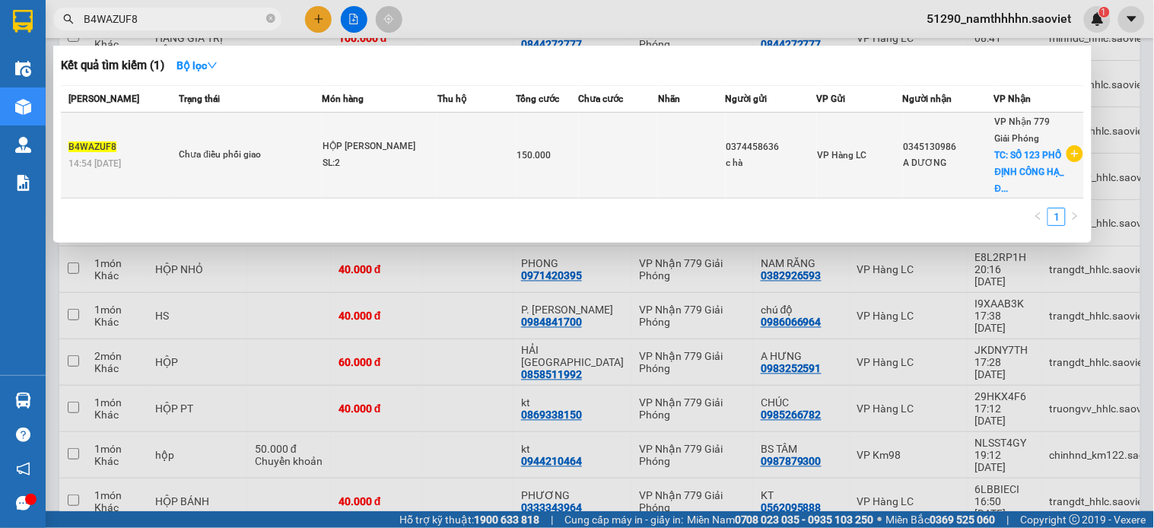
type input "B4WAZUF8"
click at [357, 137] on td "HỘP CAO ATISO SL: 2" at bounding box center [380, 156] width 116 height 86
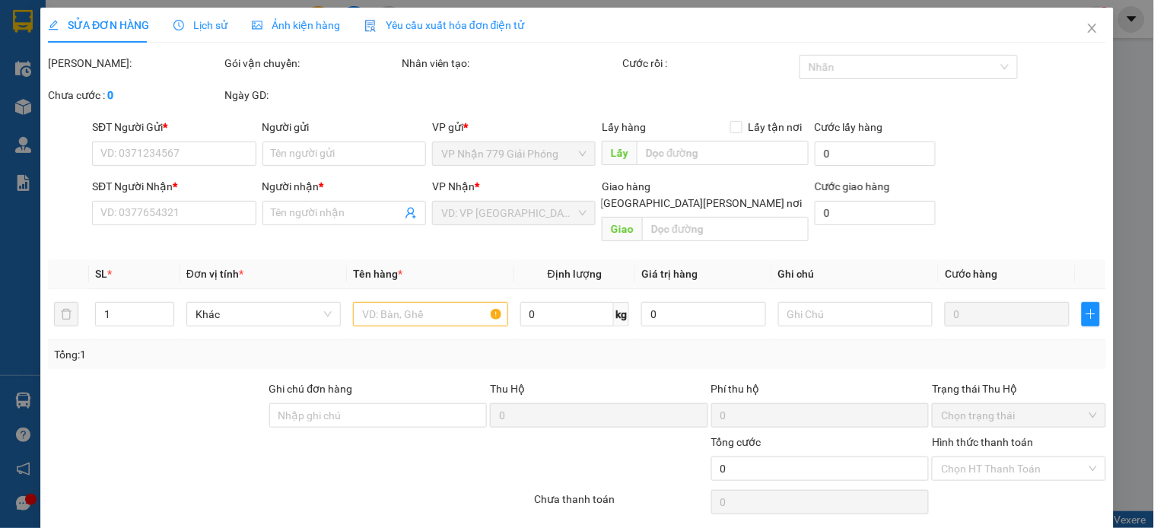
type input "0374458636"
type input "c hà"
type input "0345130986"
type input "A DƯƠNG"
checkbox input "true"
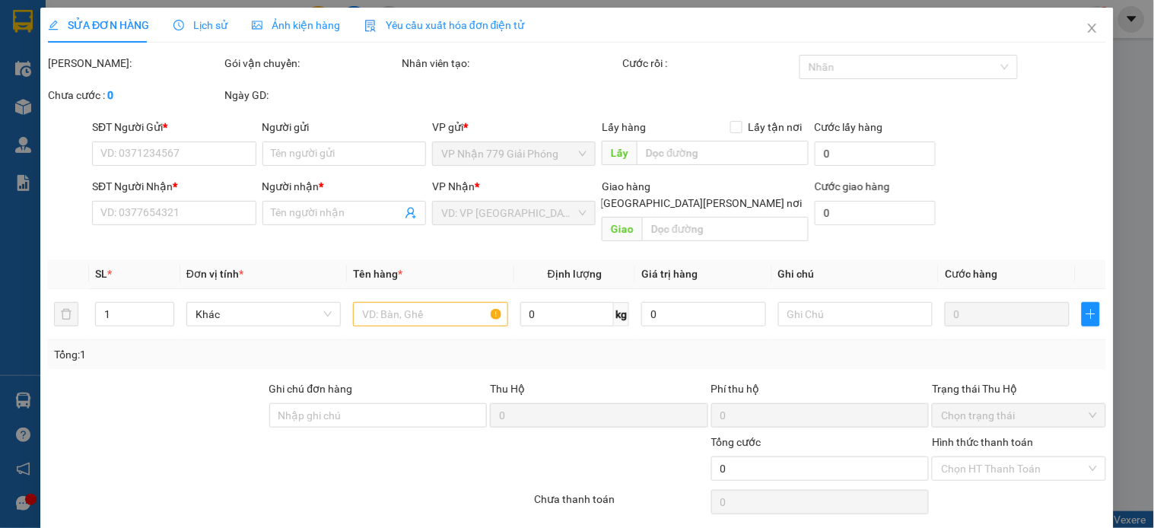
type input "SỐ 123 PHỐ ĐỊNH CÔNG HẠ_ ĐINH CÔNG( HN TINH SHISP)"
type input "150.000"
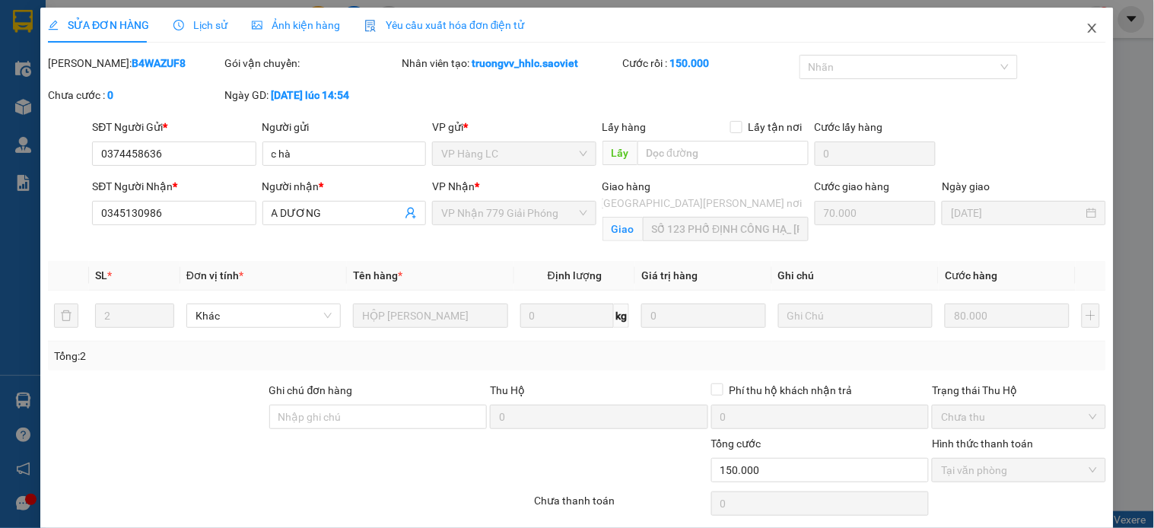
click at [1087, 36] on span "Close" at bounding box center [1092, 29] width 43 height 43
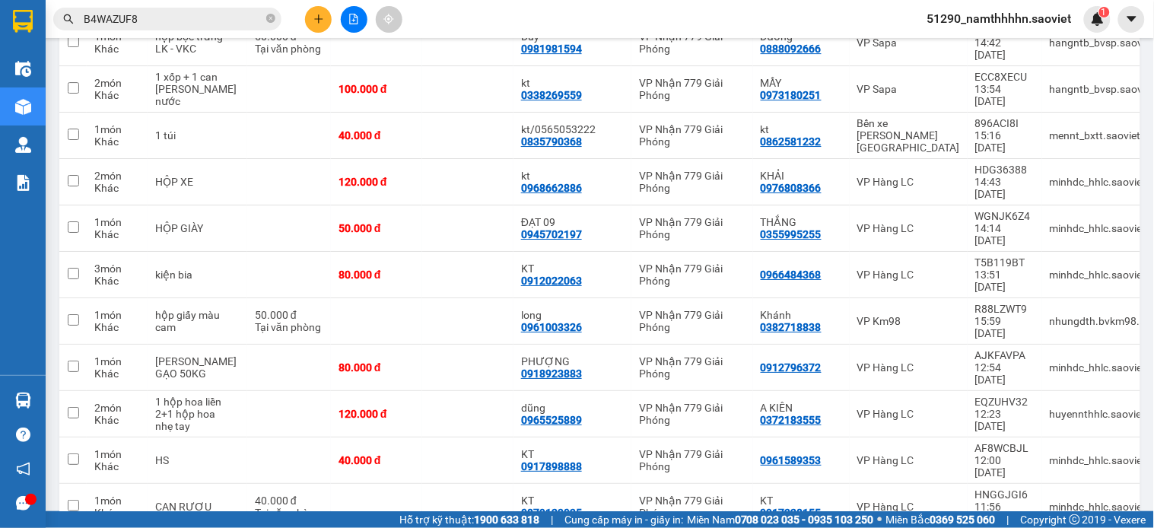
scroll to position [3726, 0]
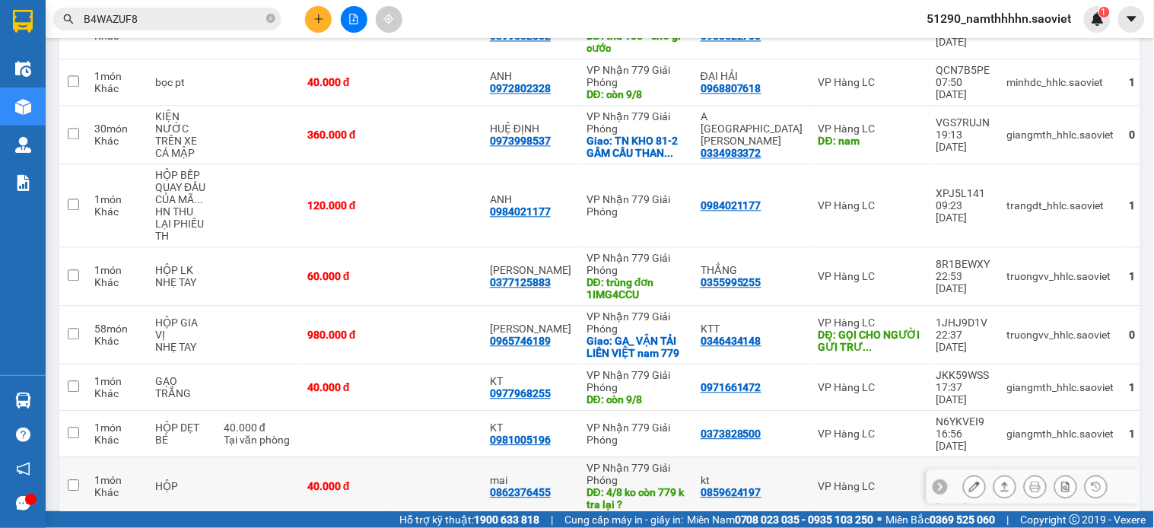
scroll to position [682, 0]
